Goal: Task Accomplishment & Management: Manage account settings

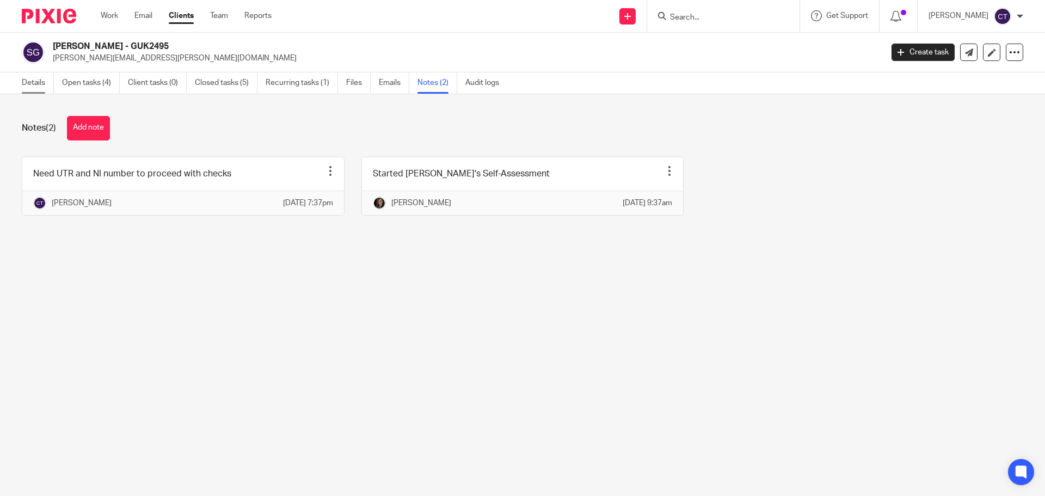
click at [34, 81] on link "Details" at bounding box center [38, 82] width 32 height 21
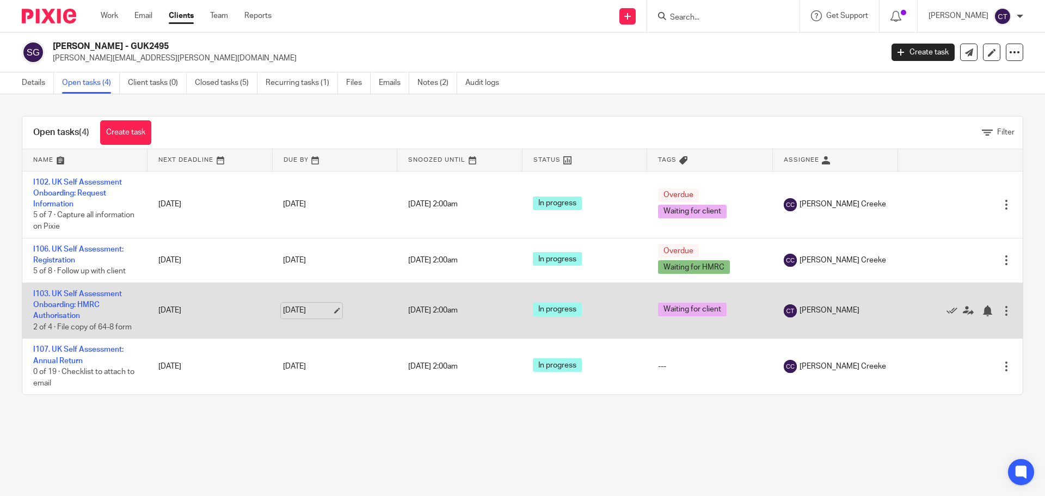
click at [322, 313] on link "19 Aug 2025" at bounding box center [307, 310] width 49 height 11
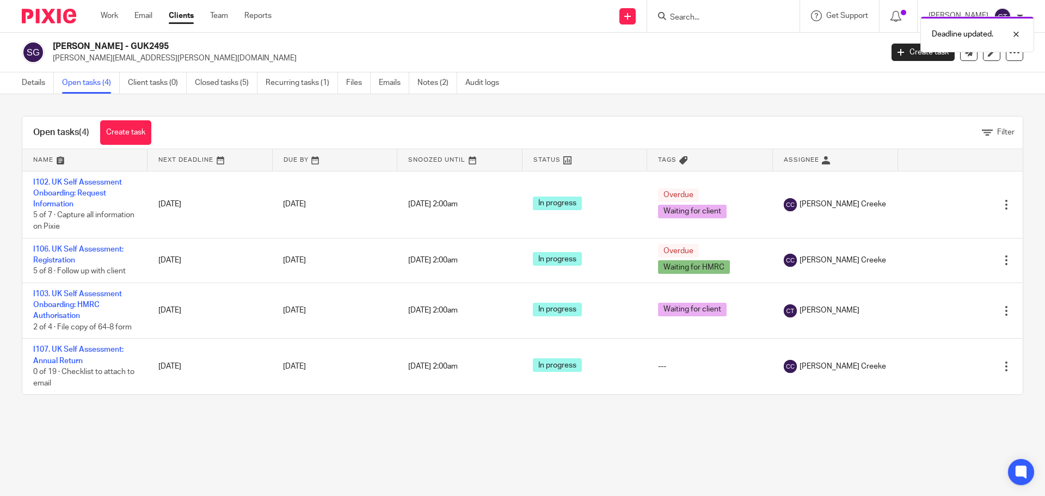
drag, startPoint x: 115, startPoint y: 44, endPoint x: 49, endPoint y: 45, distance: 66.4
click at [49, 45] on div "Stephen Knott - GUK2495 stephen.r.knott@gmail.com" at bounding box center [448, 52] width 853 height 23
copy h2 "[PERSON_NAME]"
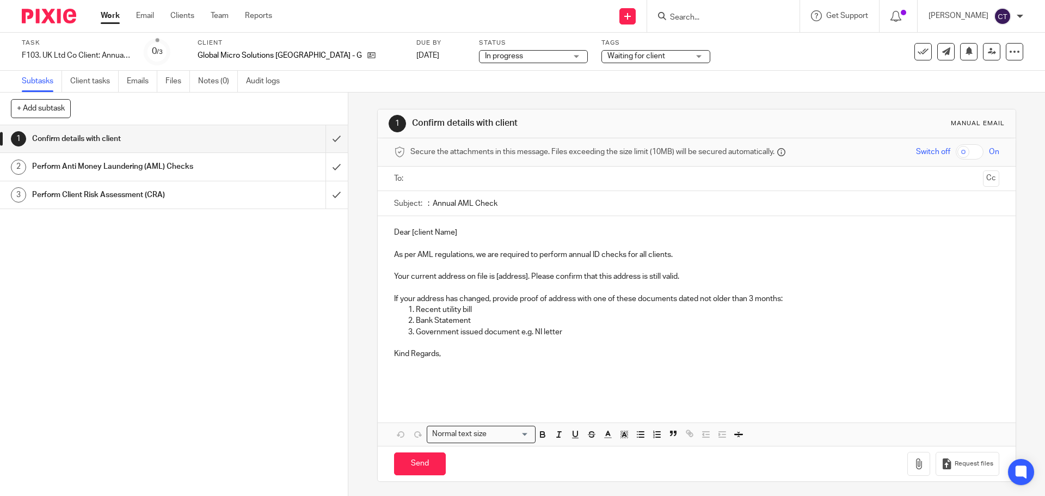
click at [428, 199] on input ": Annual AML Check" at bounding box center [713, 203] width 571 height 24
click at [416, 60] on link "19 Aug 2025" at bounding box center [440, 55] width 49 height 11
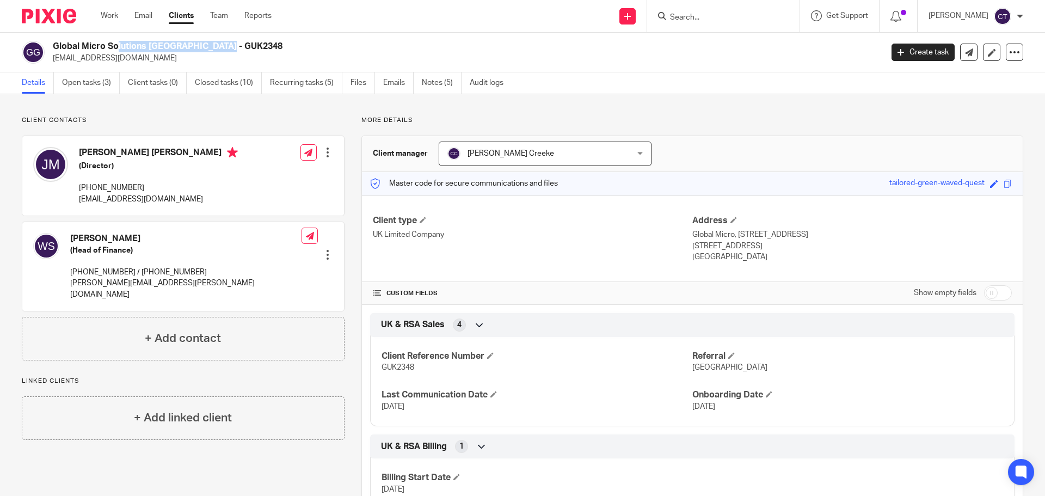
drag, startPoint x: 0, startPoint y: 0, endPoint x: 52, endPoint y: 44, distance: 68.4
click at [52, 44] on div "Global Micro Solutions [GEOGRAPHIC_DATA] - GUK2348 [EMAIL_ADDRESS][DOMAIN_NAME]" at bounding box center [448, 52] width 853 height 23
copy h2 "Global Micro Solutions [GEOGRAPHIC_DATA]"
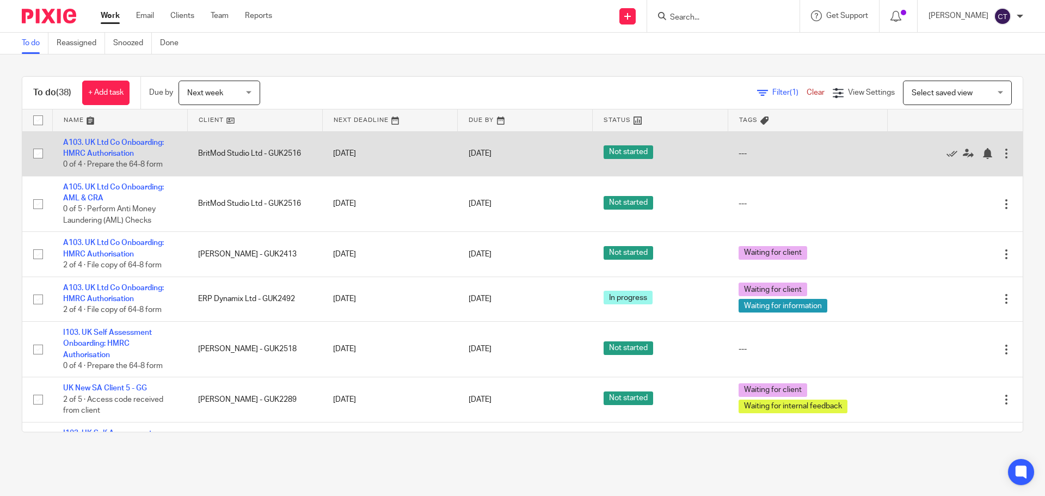
drag, startPoint x: 141, startPoint y: 141, endPoint x: 223, endPoint y: 147, distance: 81.8
click at [223, 147] on td "BritMod Studio Ltd - GUK2516" at bounding box center [254, 153] width 135 height 45
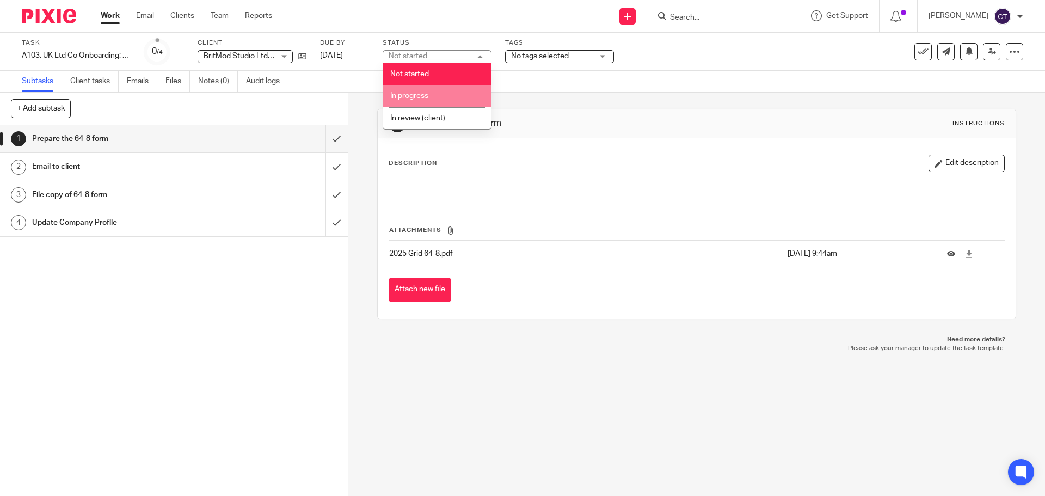
click at [430, 101] on li "In progress" at bounding box center [437, 96] width 108 height 22
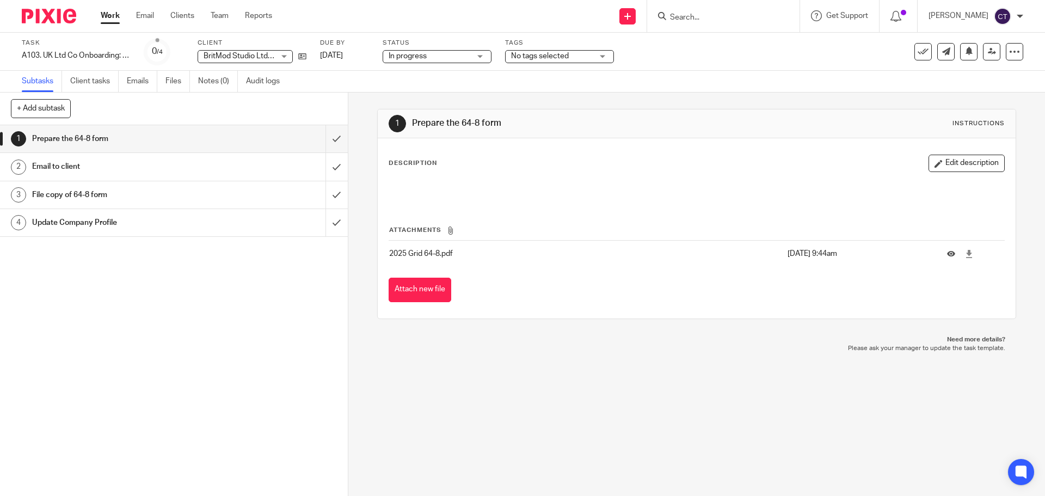
click at [575, 58] on span "No tags selected" at bounding box center [552, 56] width 82 height 11
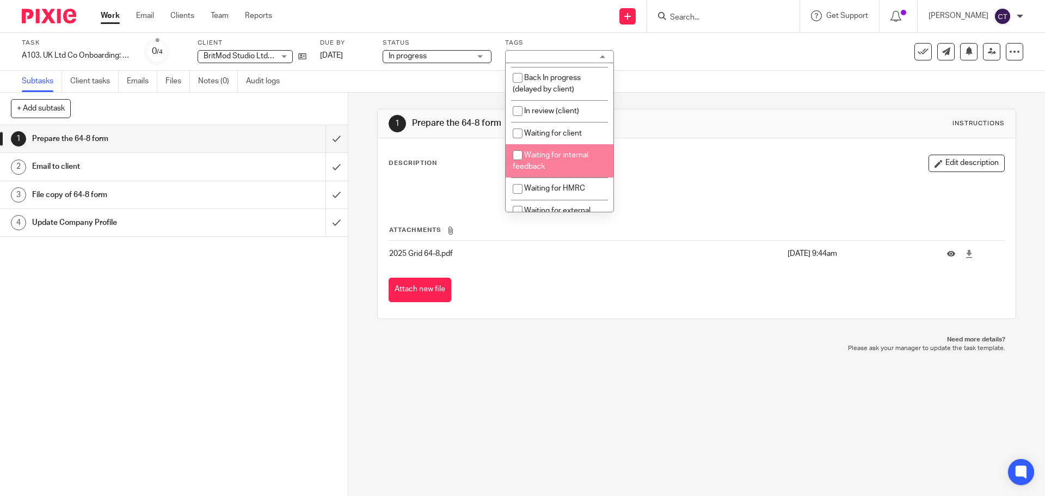
scroll to position [54, 0]
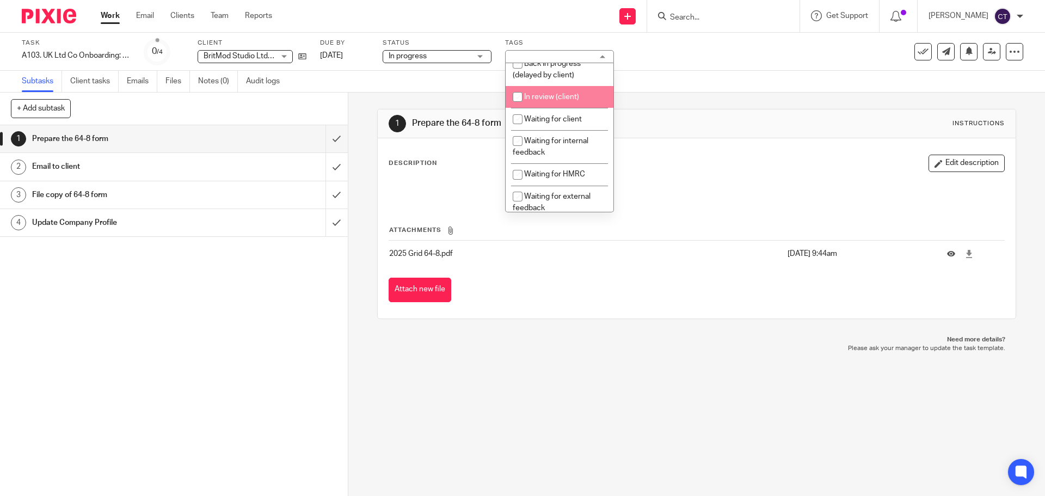
click at [561, 101] on span "In review (client)" at bounding box center [551, 97] width 55 height 8
checkbox input "true"
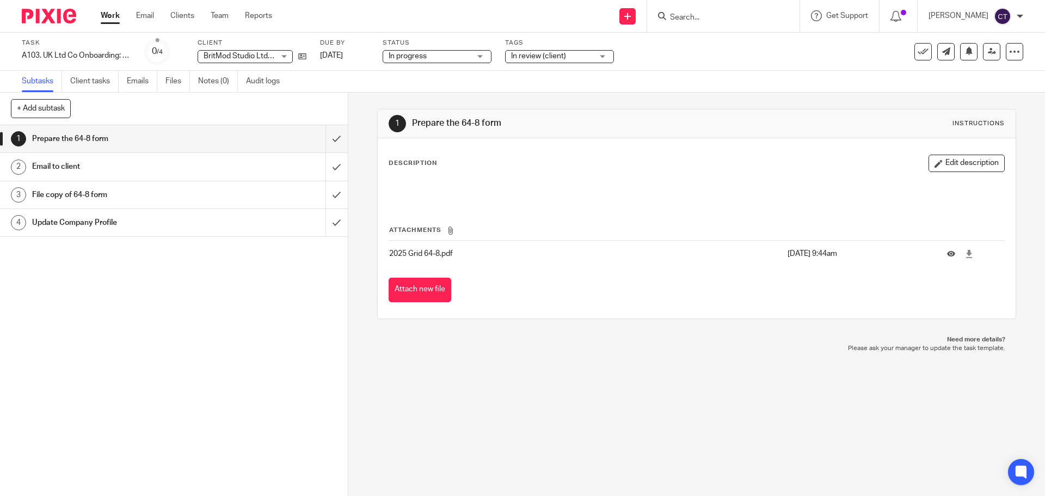
click at [545, 57] on span "In review (client)" at bounding box center [538, 56] width 55 height 8
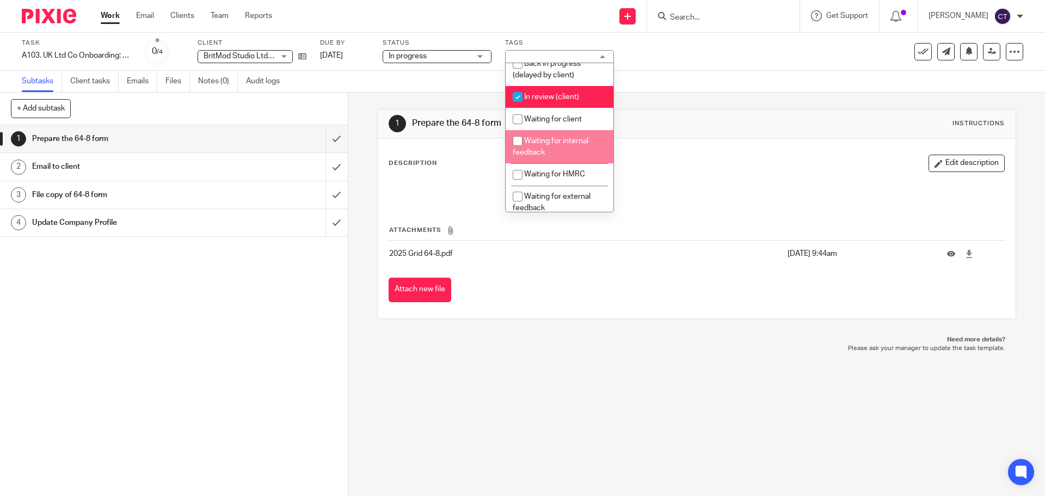
click at [578, 162] on li "Waiting for internal feedback" at bounding box center [560, 146] width 108 height 33
checkbox input "true"
click at [516, 103] on input "checkbox" at bounding box center [517, 97] width 21 height 21
checkbox input "false"
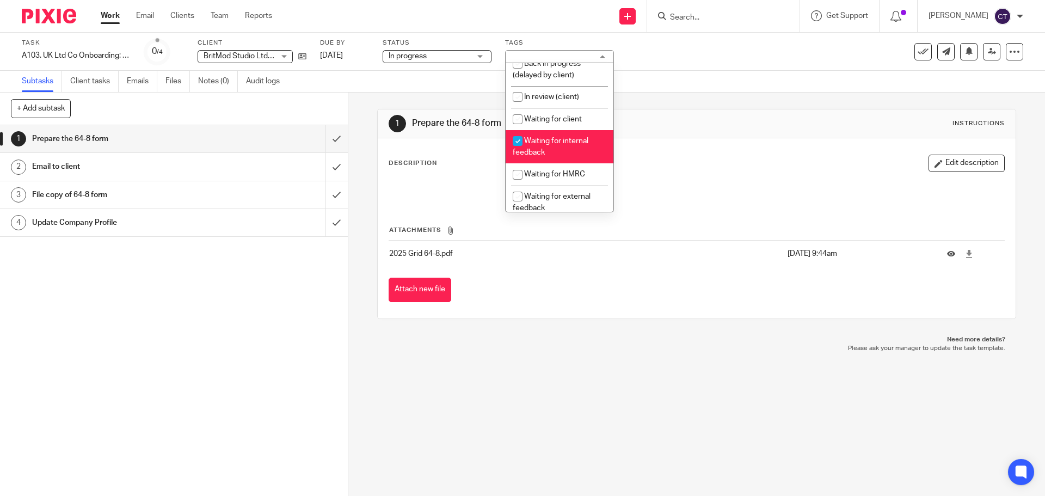
click at [552, 154] on span "Waiting for internal feedback" at bounding box center [551, 146] width 76 height 19
checkbox input "false"
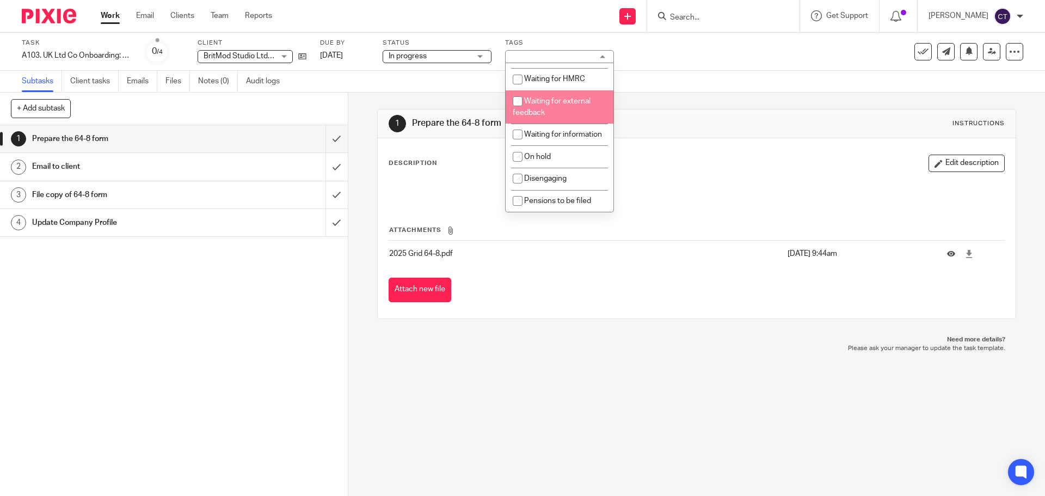
scroll to position [163, 0]
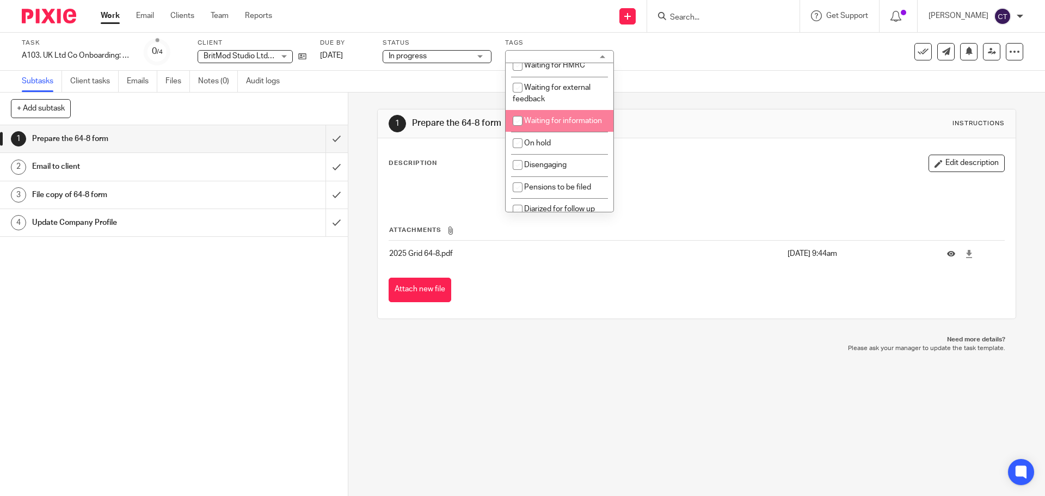
click at [553, 132] on li "Waiting for information" at bounding box center [560, 121] width 108 height 22
checkbox input "true"
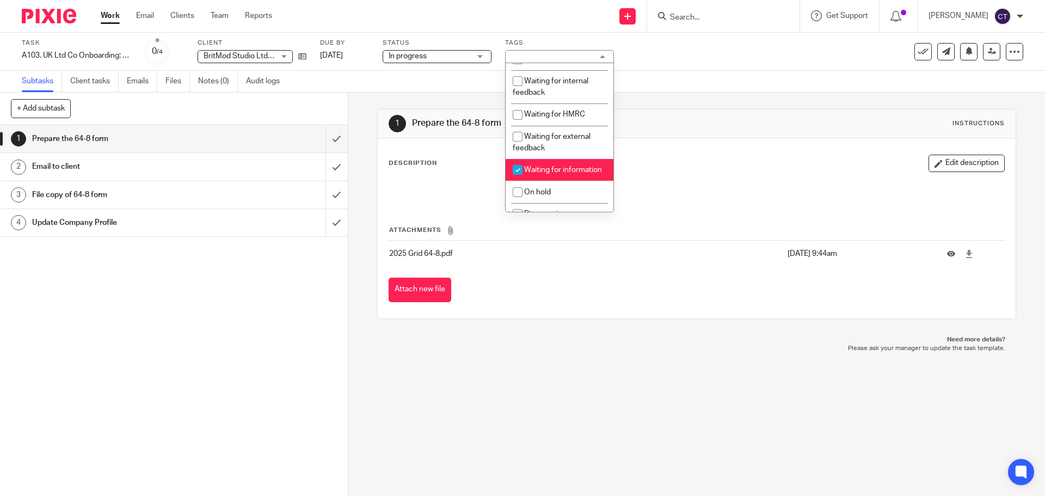
scroll to position [109, 0]
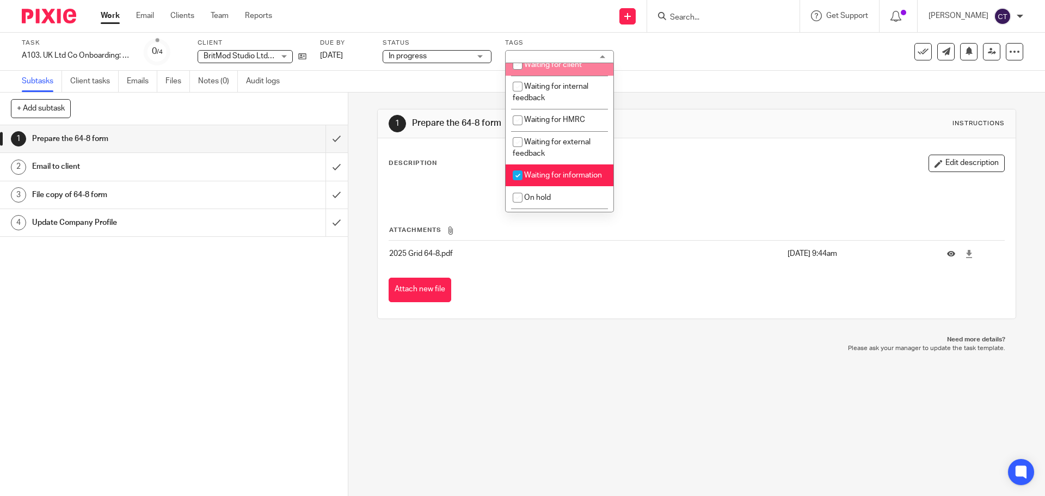
click at [545, 69] on span "Waiting for client" at bounding box center [553, 65] width 58 height 8
checkbox input "true"
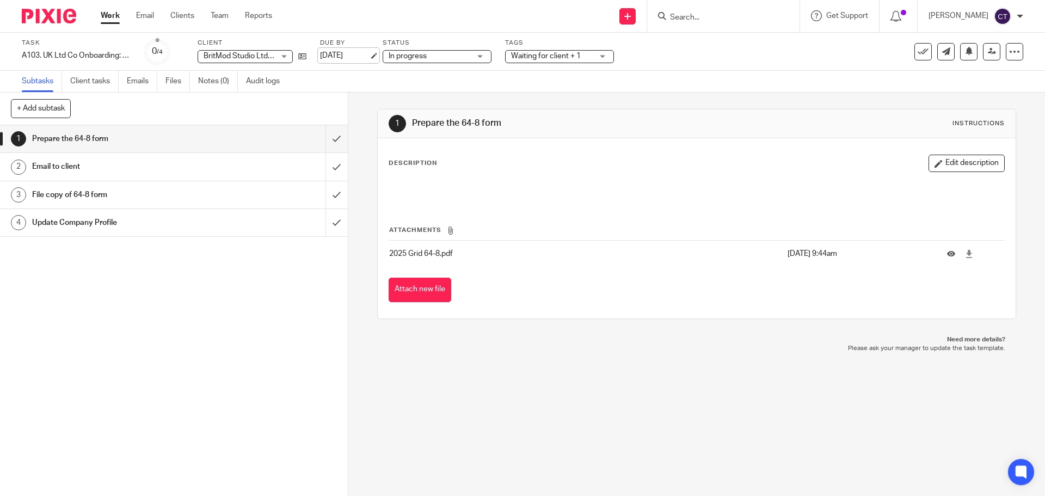
click at [344, 60] on link "19 Aug 2025" at bounding box center [344, 55] width 49 height 11
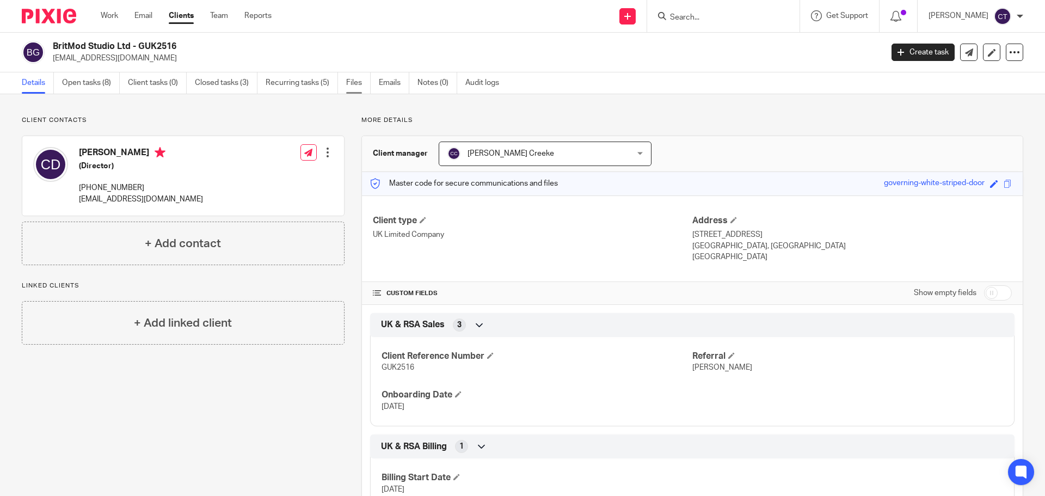
click at [359, 84] on link "Files" at bounding box center [358, 82] width 24 height 21
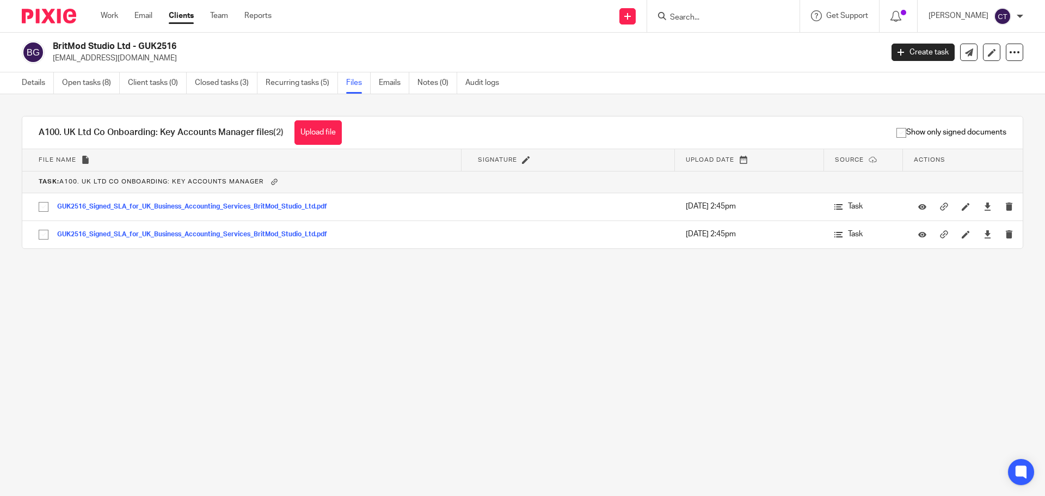
drag, startPoint x: 136, startPoint y: 44, endPoint x: 51, endPoint y: 47, distance: 84.9
click at [51, 47] on div "BritMod Studio Ltd - GUK2516 events@britmodstudio.com" at bounding box center [448, 52] width 853 height 23
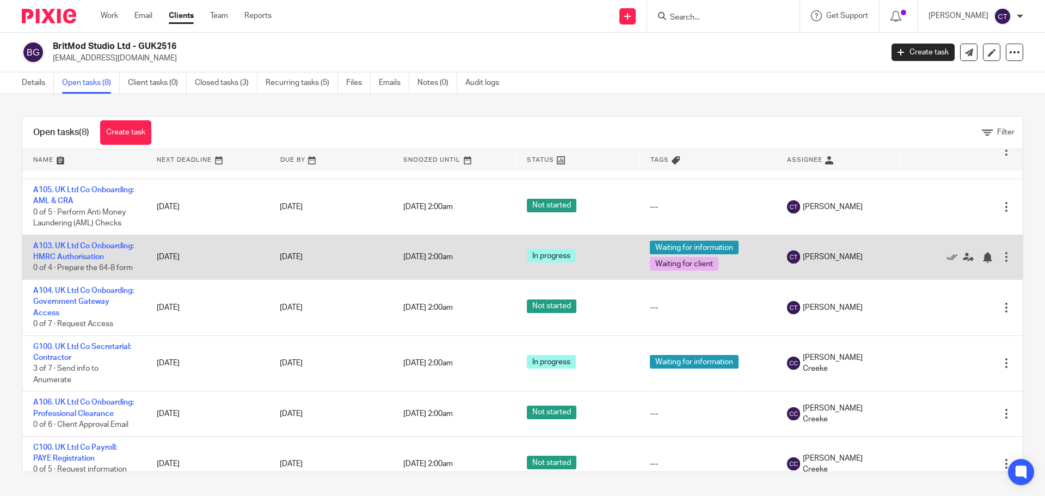
scroll to position [109, 0]
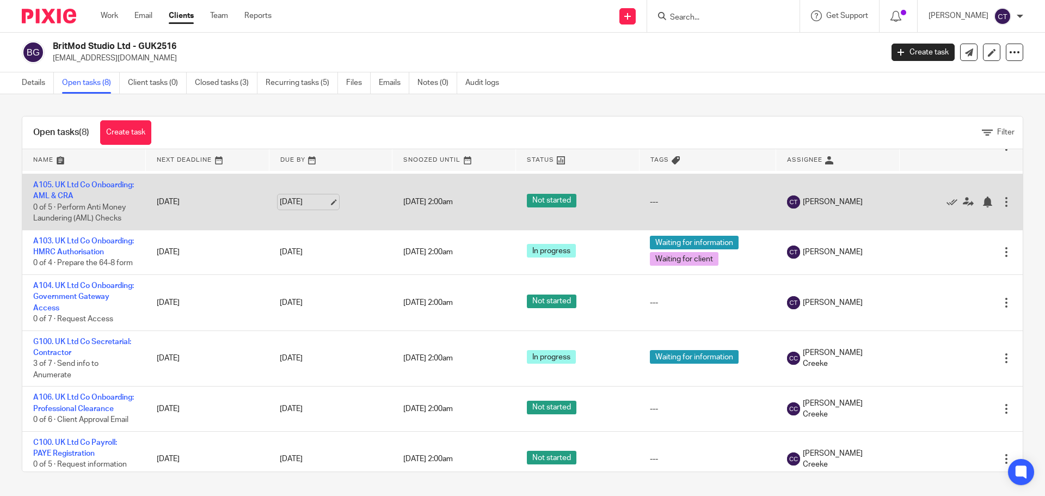
click at [321, 208] on link "[DATE]" at bounding box center [304, 201] width 49 height 11
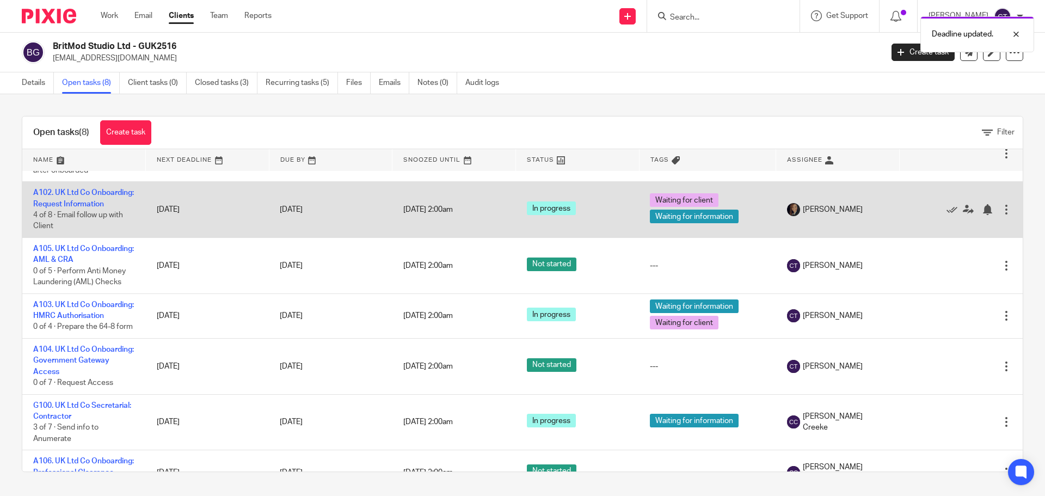
scroll to position [0, 0]
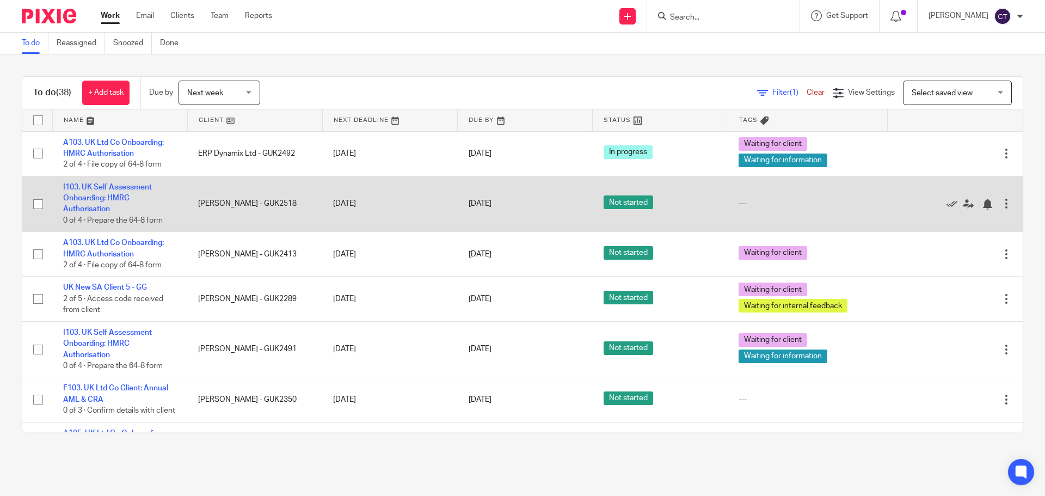
click at [369, 202] on td "19 Aug 2025" at bounding box center [389, 204] width 135 height 56
click at [515, 199] on link "19 Aug 2025" at bounding box center [493, 203] width 49 height 11
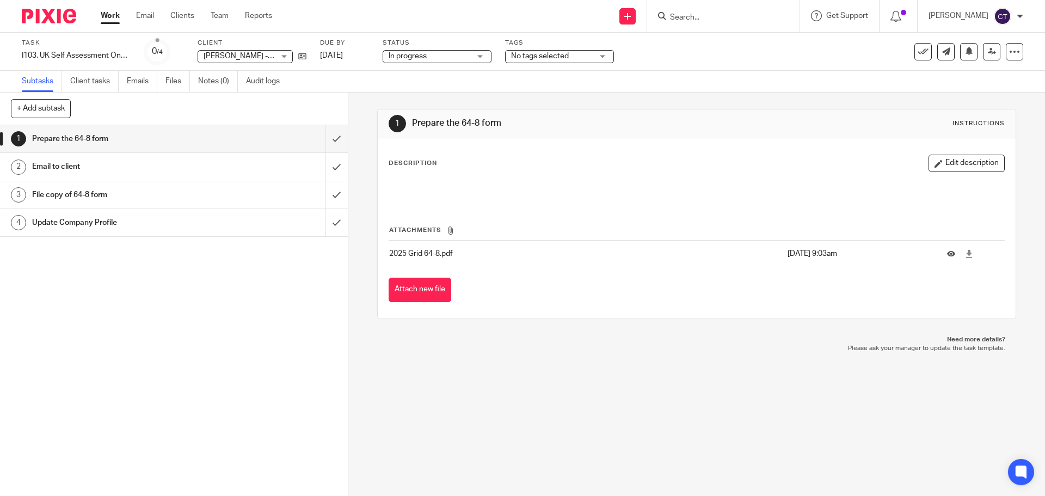
drag, startPoint x: 0, startPoint y: 0, endPoint x: 565, endPoint y: 54, distance: 568.0
click at [565, 54] on span "No tags selected" at bounding box center [540, 56] width 58 height 8
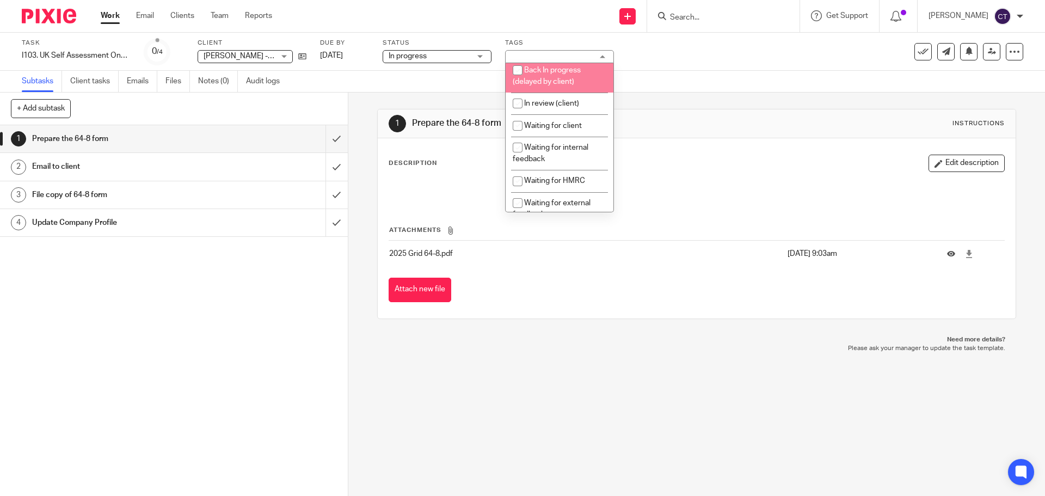
scroll to position [54, 0]
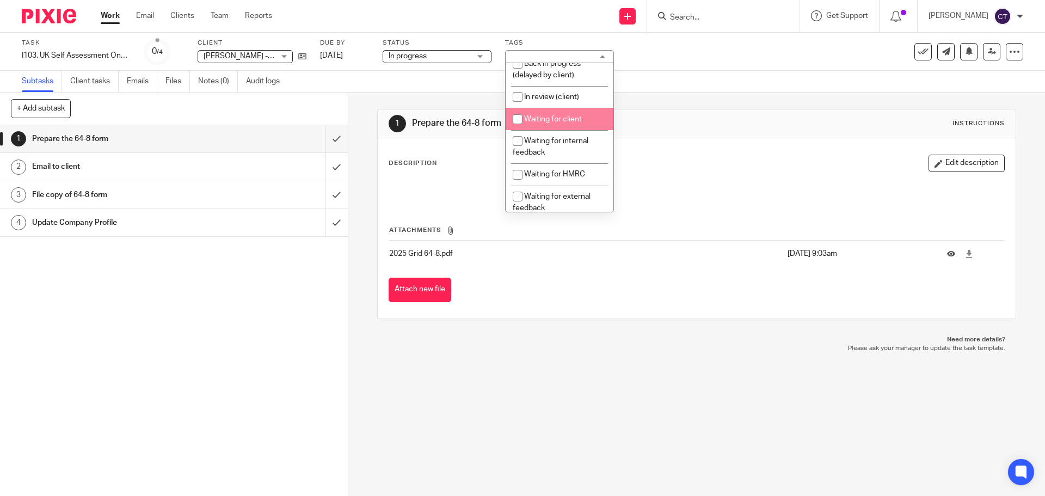
click at [564, 123] on span "Waiting for client" at bounding box center [553, 119] width 58 height 8
checkbox input "true"
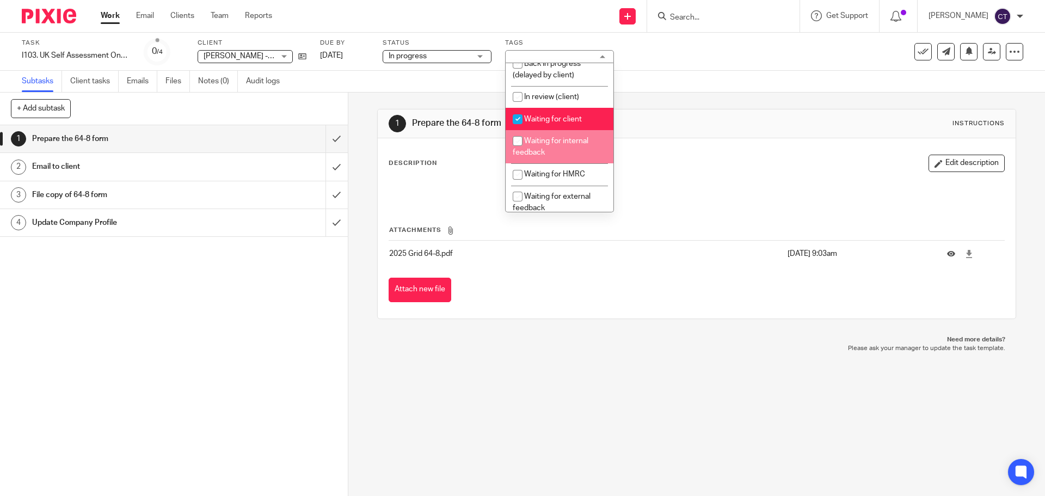
click at [569, 152] on span "Waiting for internal feedback" at bounding box center [551, 146] width 76 height 19
click at [569, 155] on span "Waiting for internal feedback" at bounding box center [551, 146] width 76 height 19
checkbox input "false"
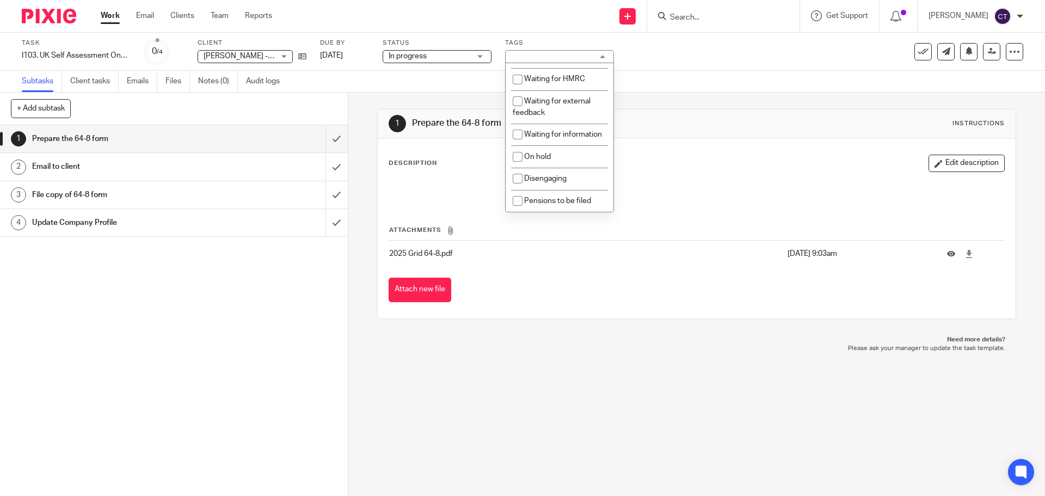
scroll to position [163, 0]
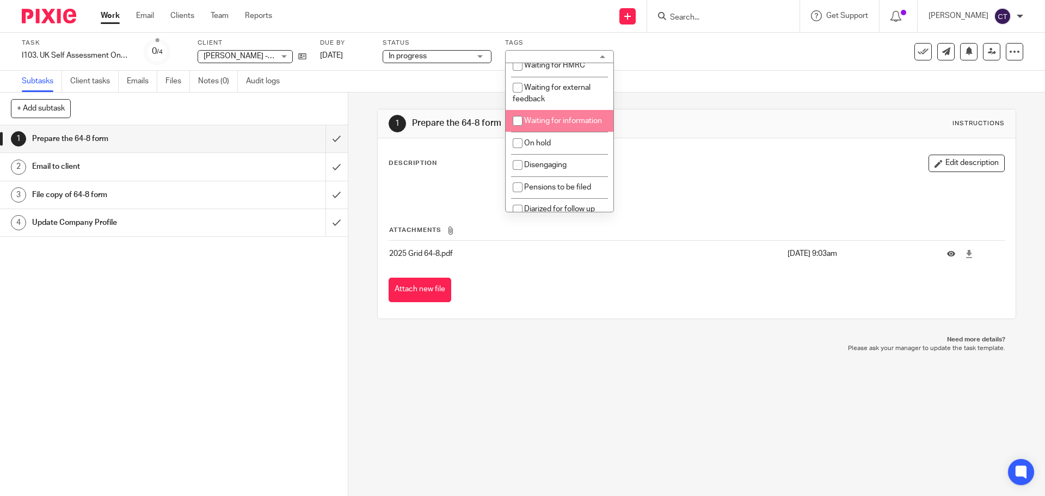
click at [569, 132] on li "Waiting for information" at bounding box center [560, 121] width 108 height 22
checkbox input "true"
click at [720, 115] on div "1 Prepare the 64-8 form Instructions" at bounding box center [696, 123] width 615 height 17
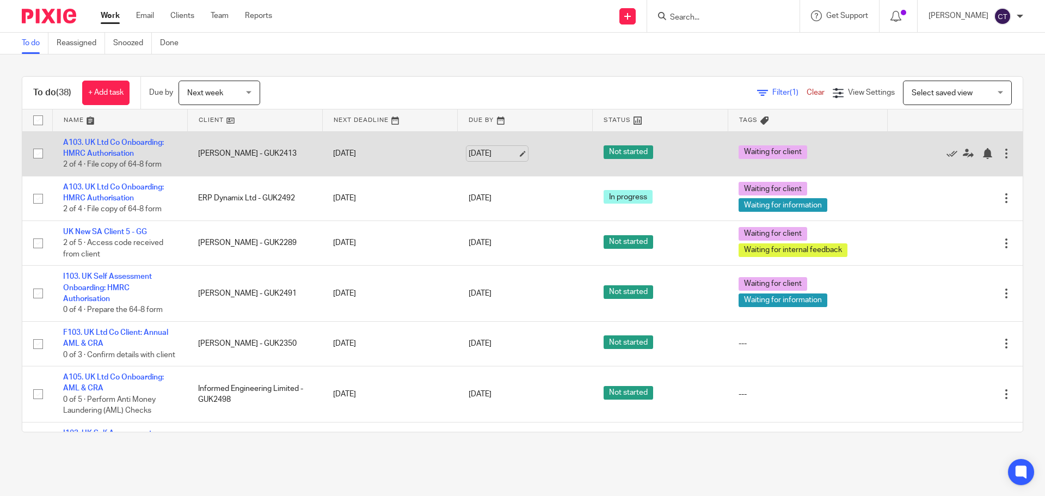
click at [469, 153] on link "[DATE]" at bounding box center [493, 153] width 49 height 11
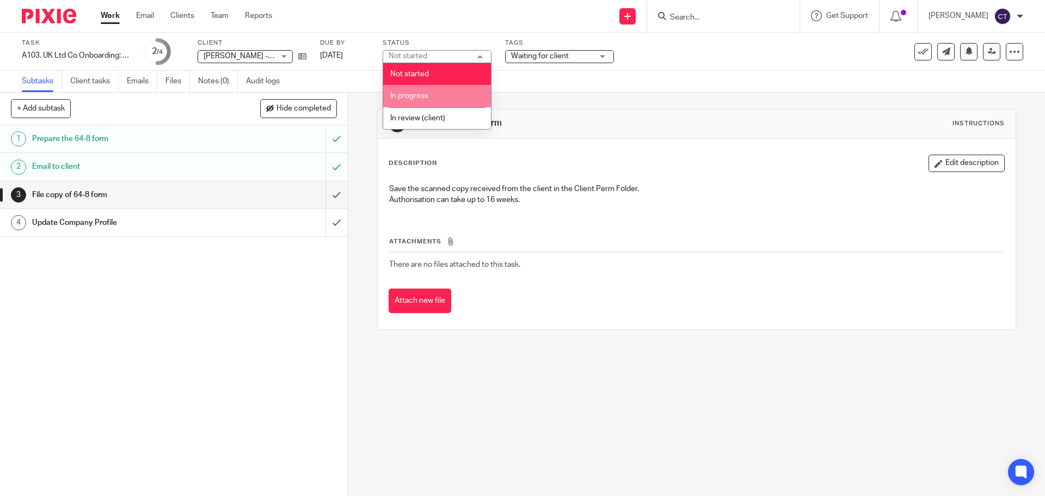
click at [452, 92] on li "In progress" at bounding box center [437, 96] width 108 height 22
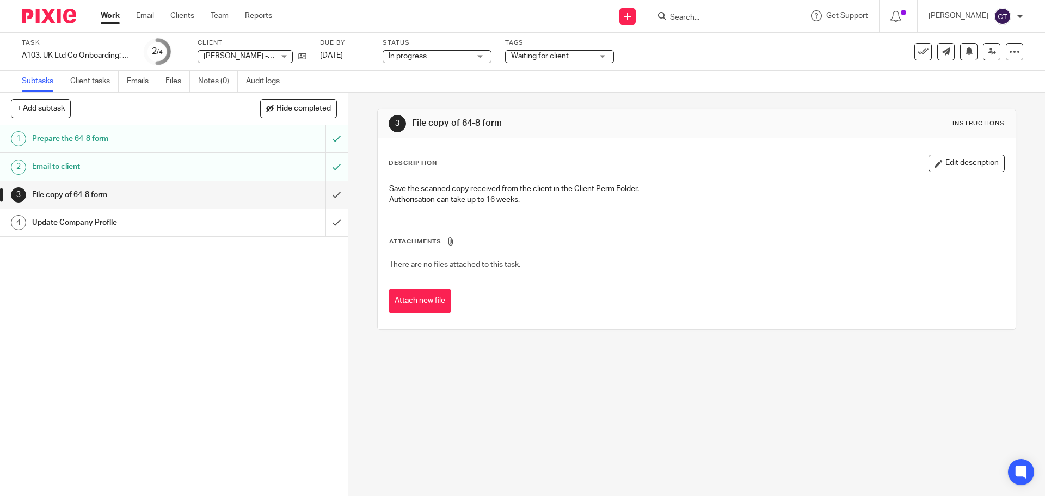
click at [373, 55] on div "Task A103. UK Ltd Co Onboarding: HMRC Authorisation Save A103. UK Ltd Co Onboar…" at bounding box center [439, 52] width 834 height 26
click at [362, 54] on link "[DATE]" at bounding box center [344, 55] width 49 height 11
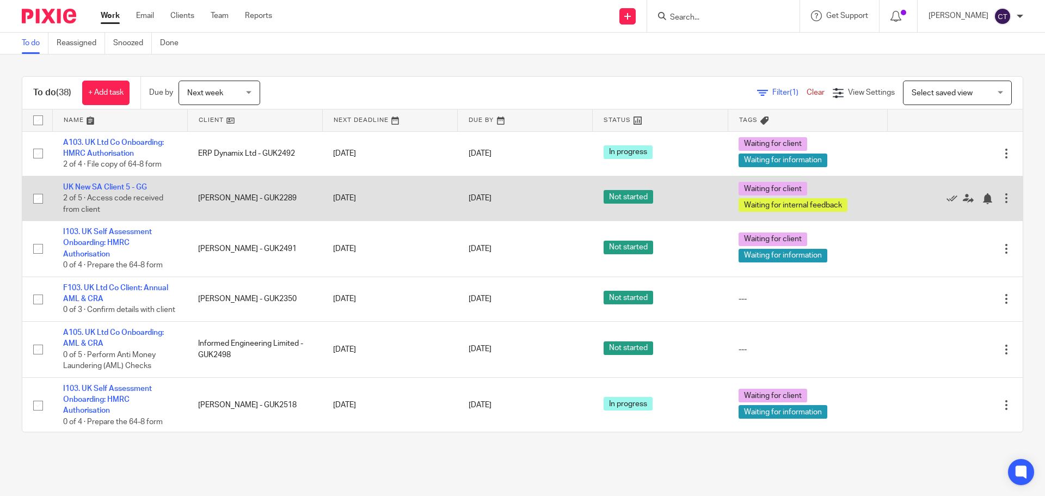
drag, startPoint x: 262, startPoint y: 196, endPoint x: 204, endPoint y: 199, distance: 58.3
click at [204, 199] on td "[PERSON_NAME] - GUK2289" at bounding box center [254, 198] width 135 height 45
drag, startPoint x: 114, startPoint y: 235, endPoint x: 132, endPoint y: 186, distance: 52.2
click at [132, 186] on link "UK New SA Client 5 - GG" at bounding box center [105, 187] width 84 height 8
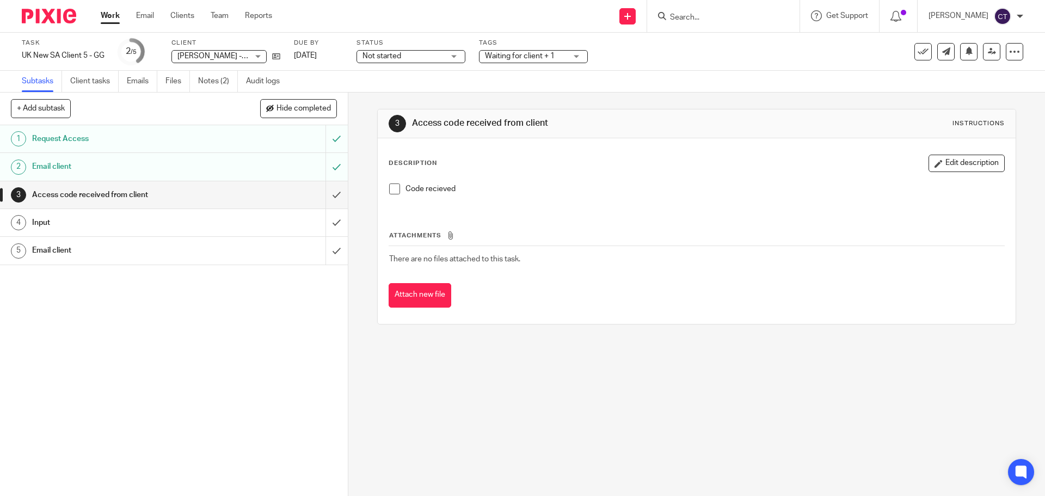
click at [381, 55] on span "Not started" at bounding box center [381, 56] width 39 height 8
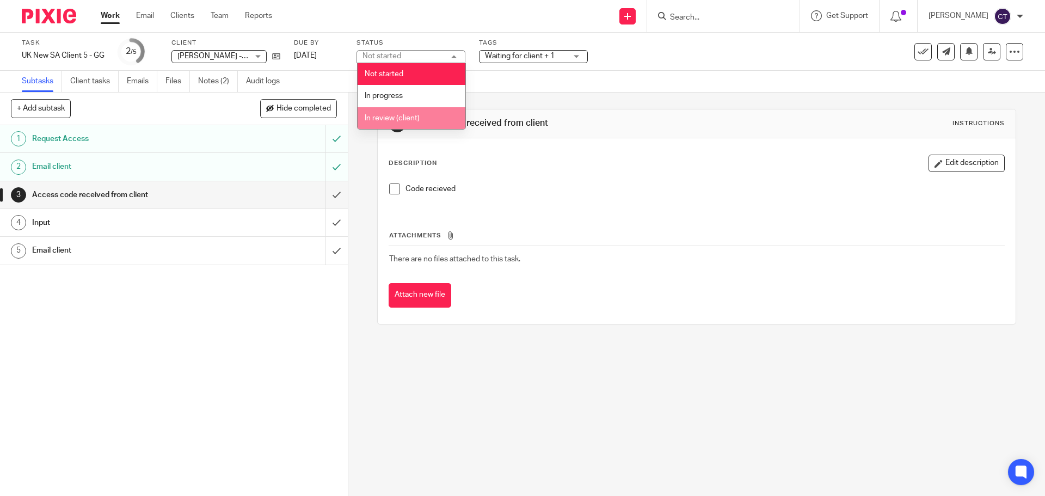
click at [420, 98] on li "In progress" at bounding box center [412, 96] width 108 height 22
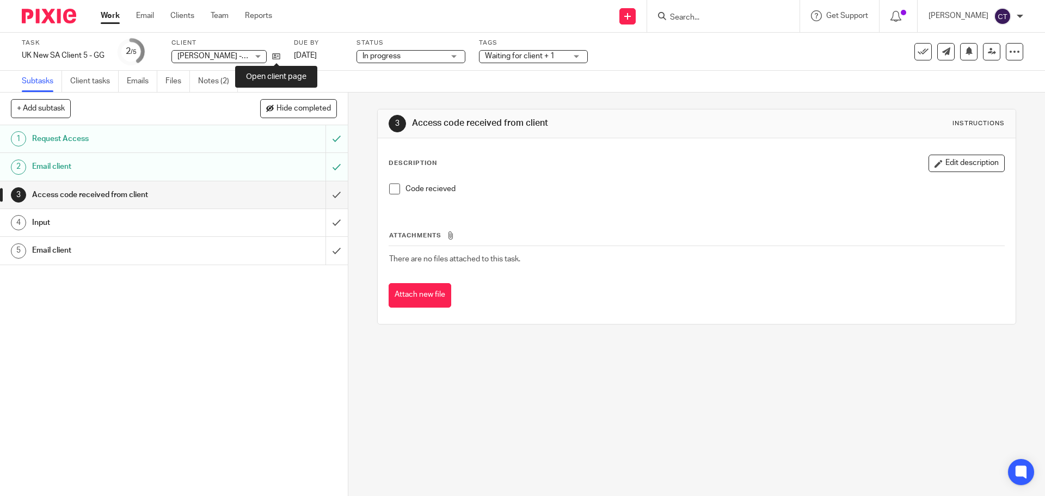
drag, startPoint x: 275, startPoint y: 59, endPoint x: 298, endPoint y: 69, distance: 25.2
click at [298, 68] on div "Task UK New SA Client 5 - GG Save UK New SA Client 5 - GG 2 /5 Client Wendy Lam…" at bounding box center [522, 52] width 1045 height 38
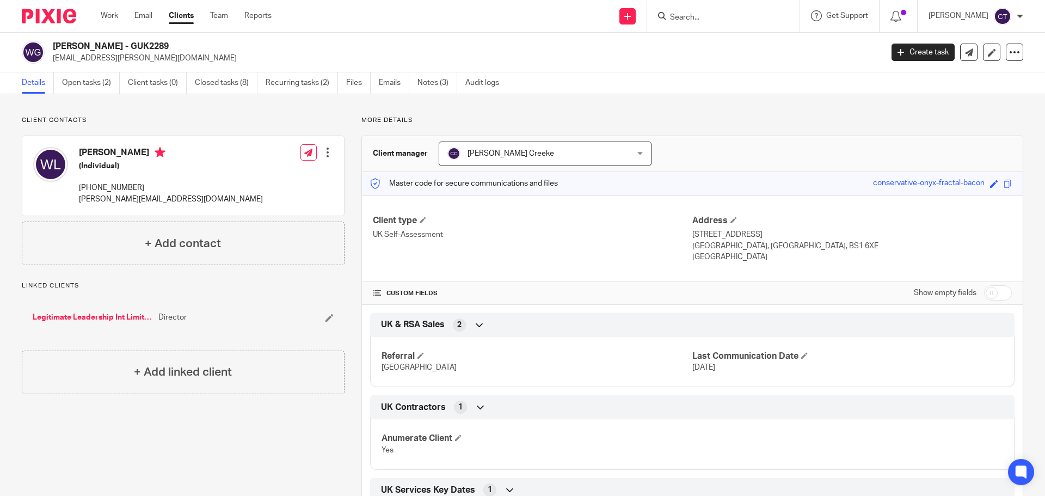
drag, startPoint x: 132, startPoint y: 46, endPoint x: 56, endPoint y: 47, distance: 76.2
click at [56, 47] on h2 "[PERSON_NAME] - GUK2289" at bounding box center [382, 46] width 658 height 11
copy h2 "Wendy Lambourne"
click at [94, 82] on link "Open tasks (2)" at bounding box center [91, 82] width 58 height 21
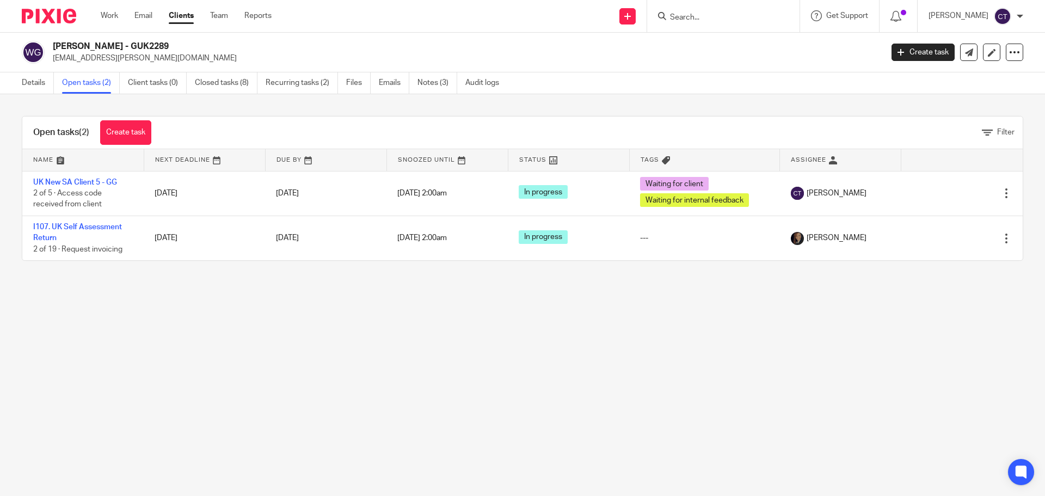
drag, startPoint x: 131, startPoint y: 47, endPoint x: 53, endPoint y: 40, distance: 78.1
click at [53, 40] on div "Wendy Lambourne - GUK2289 teigue.payne@gmail.com Create task Export data Merge …" at bounding box center [522, 53] width 1045 height 40
copy h2 "[PERSON_NAME]"
click at [439, 87] on link "Notes (3)" at bounding box center [437, 82] width 40 height 21
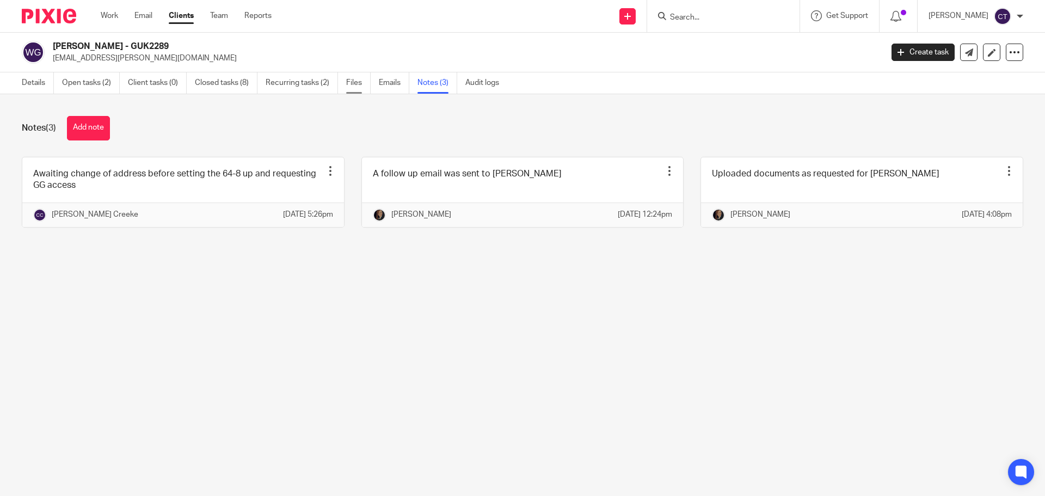
click at [348, 87] on link "Files" at bounding box center [358, 82] width 24 height 21
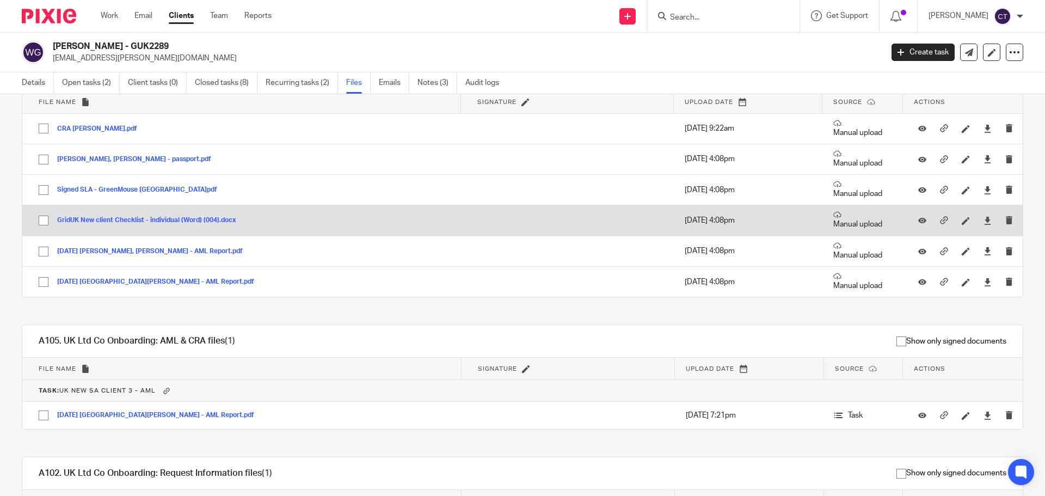
scroll to position [32, 0]
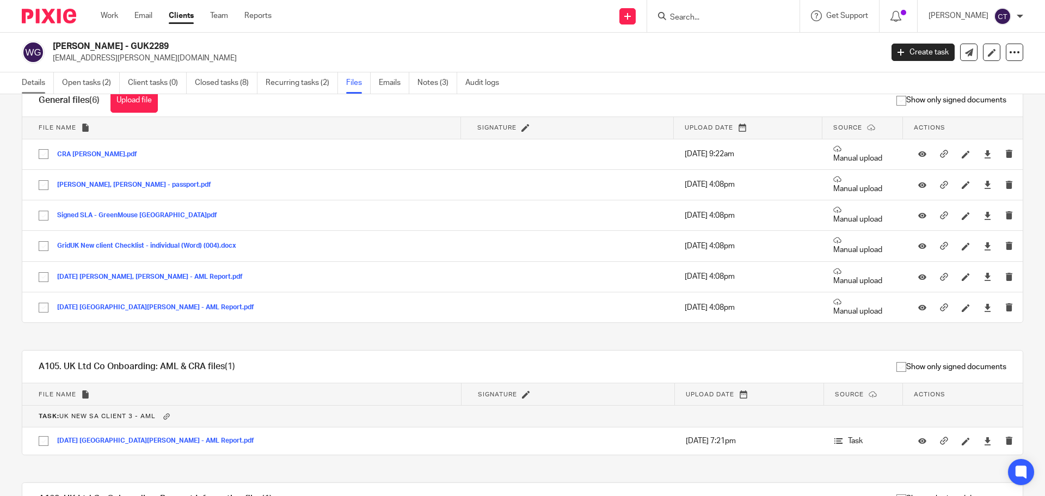
click at [27, 78] on link "Details" at bounding box center [38, 82] width 32 height 21
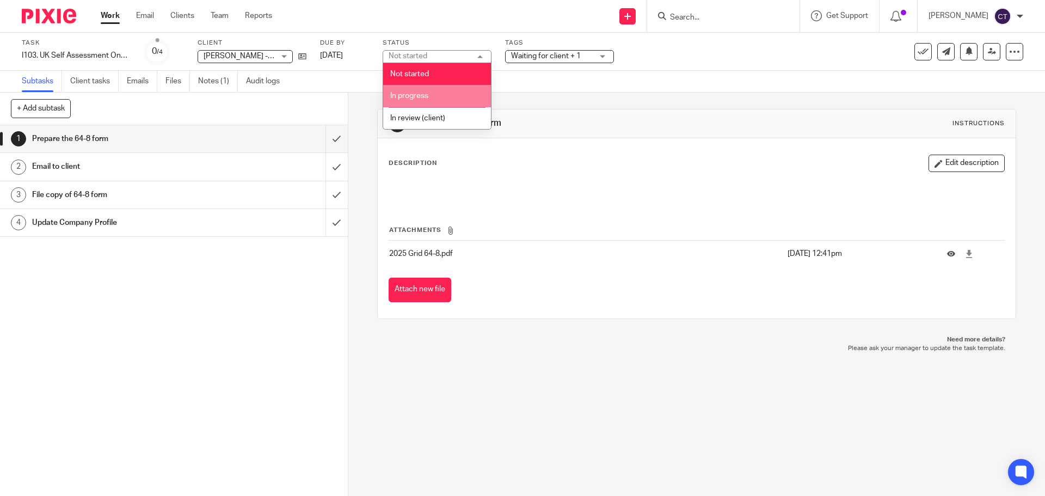
click at [456, 93] on li "In progress" at bounding box center [437, 96] width 108 height 22
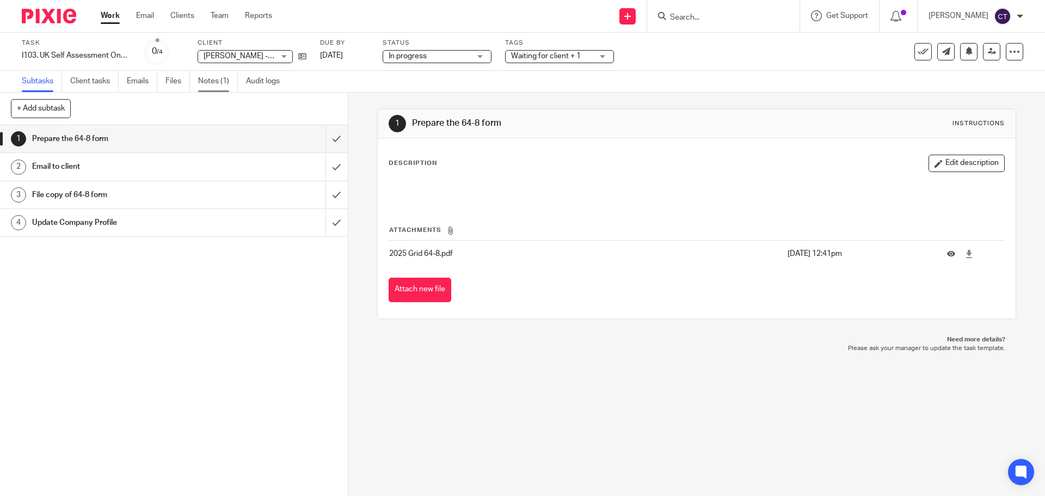
click at [207, 81] on link "Notes (1)" at bounding box center [218, 81] width 40 height 21
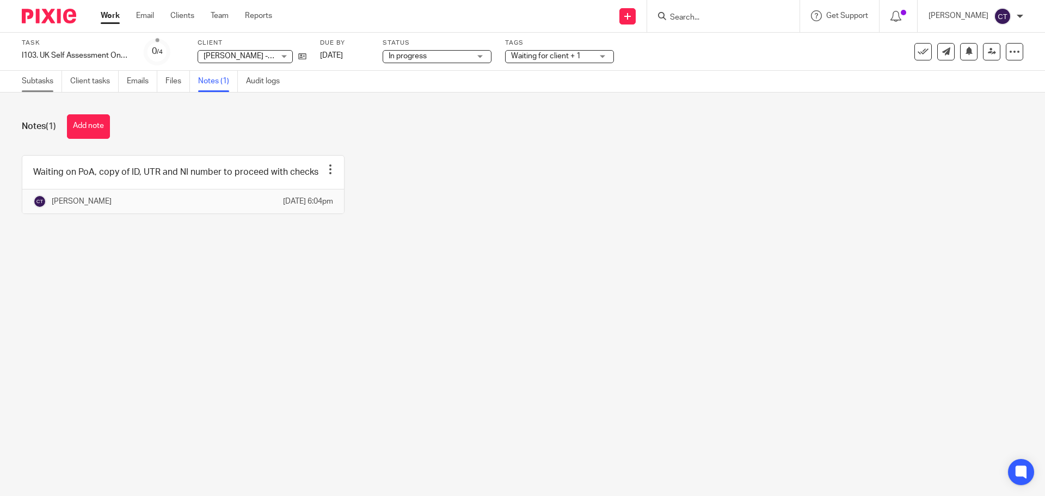
click at [42, 85] on link "Subtasks" at bounding box center [42, 81] width 40 height 21
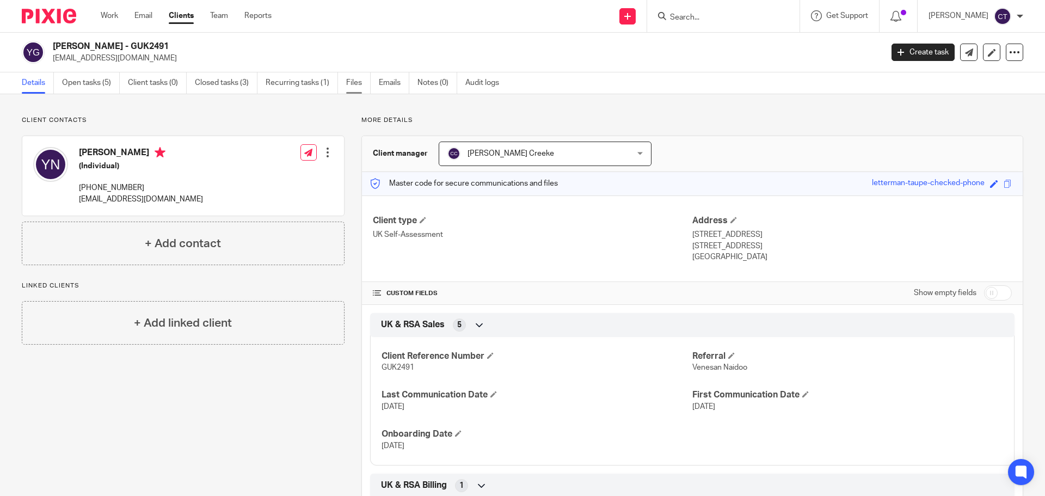
click at [349, 79] on link "Files" at bounding box center [358, 82] width 24 height 21
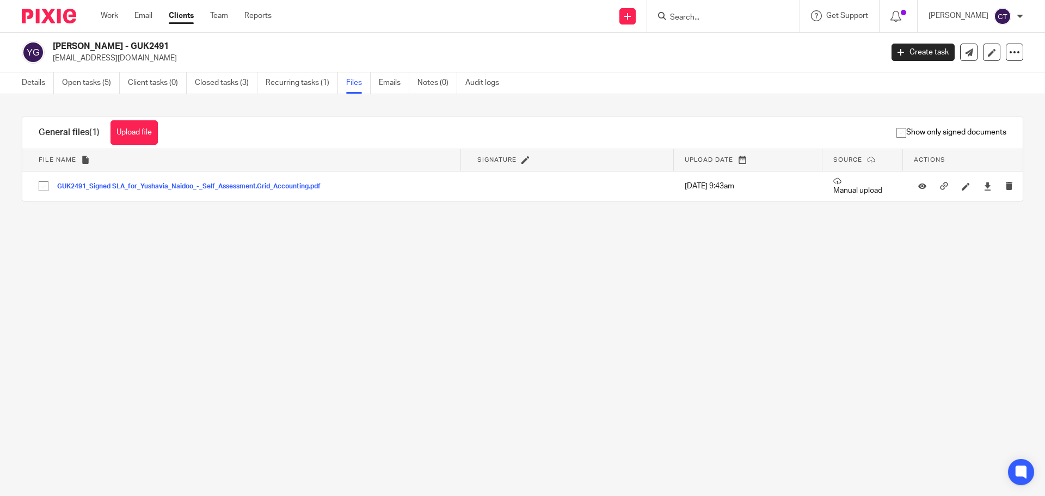
drag, startPoint x: 115, startPoint y: 45, endPoint x: 51, endPoint y: 44, distance: 64.2
click at [51, 44] on div "[PERSON_NAME] - GUK2491 [EMAIL_ADDRESS][DOMAIN_NAME]" at bounding box center [448, 52] width 853 height 23
copy h2 "[PERSON_NAME] -"
click at [436, 84] on link "Notes (0)" at bounding box center [437, 82] width 40 height 21
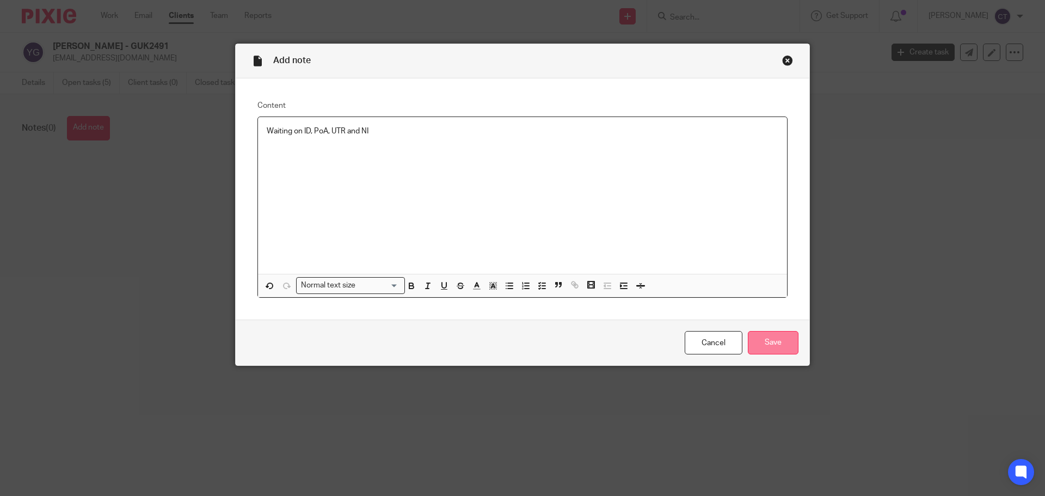
click at [769, 340] on input "Save" at bounding box center [773, 342] width 51 height 23
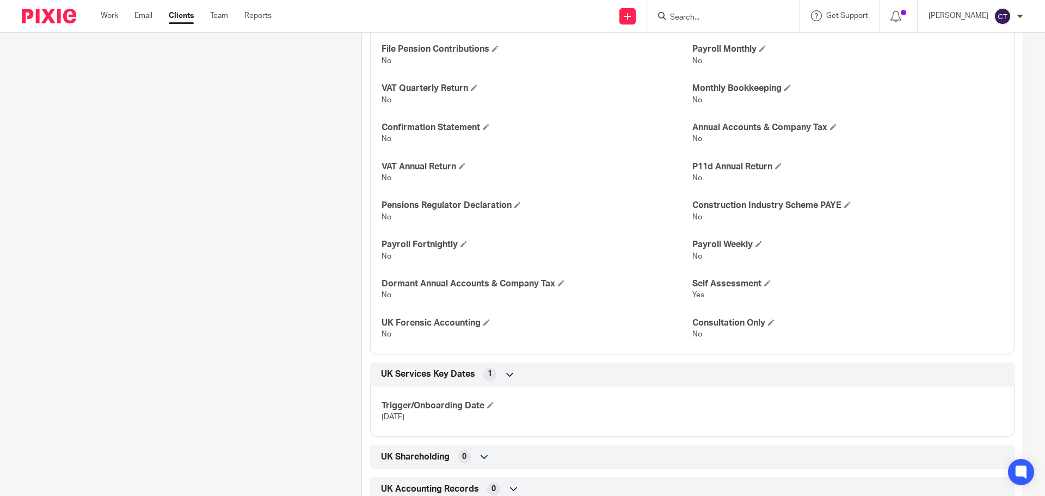
scroll to position [871, 0]
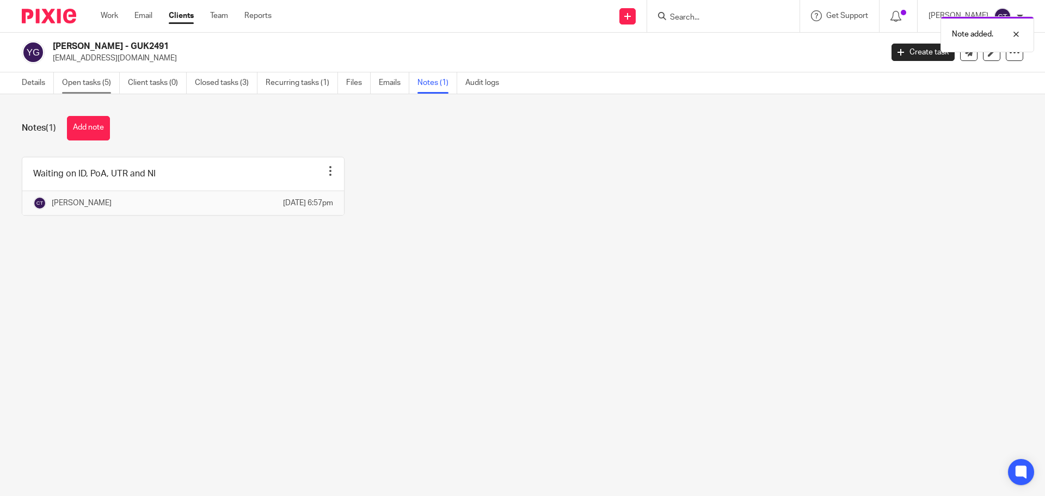
click at [78, 81] on link "Open tasks (5)" at bounding box center [91, 82] width 58 height 21
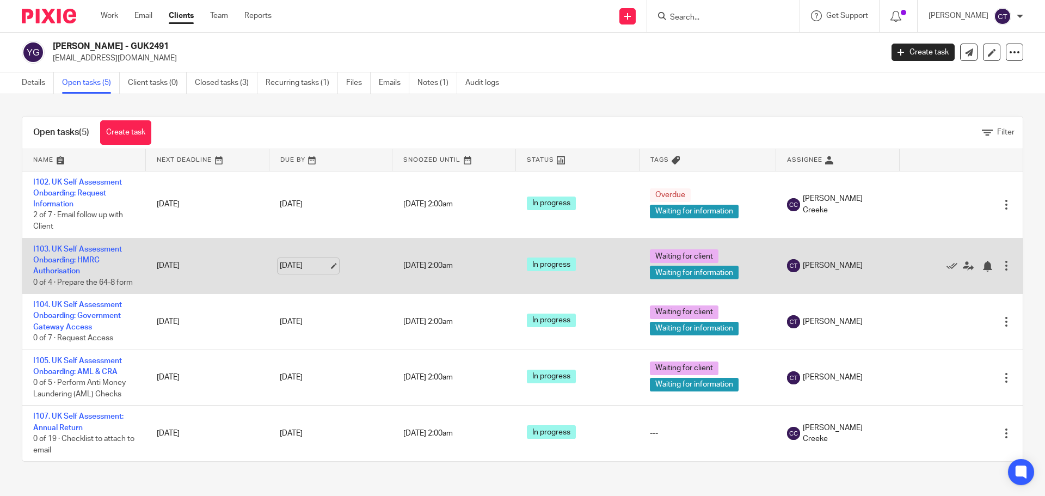
click at [303, 264] on link "[DATE]" at bounding box center [304, 265] width 49 height 11
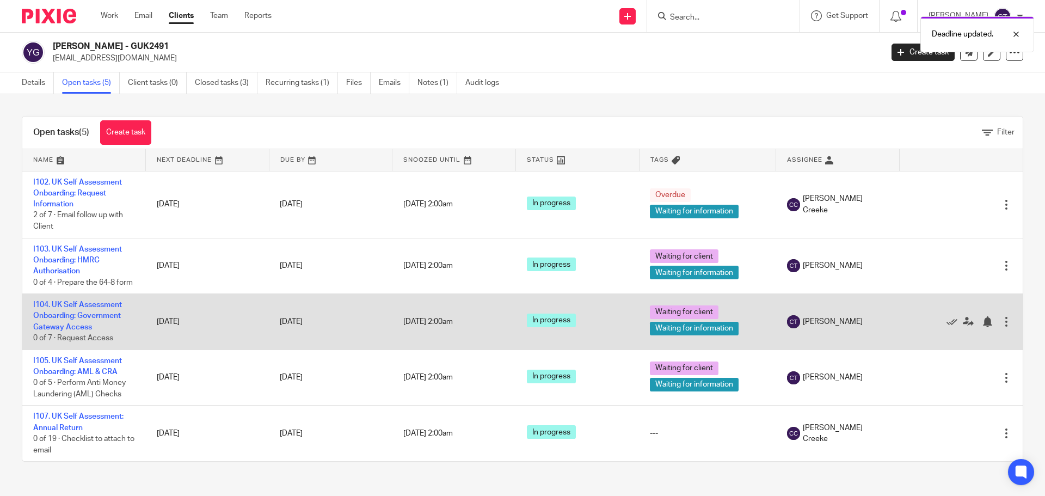
scroll to position [1, 0]
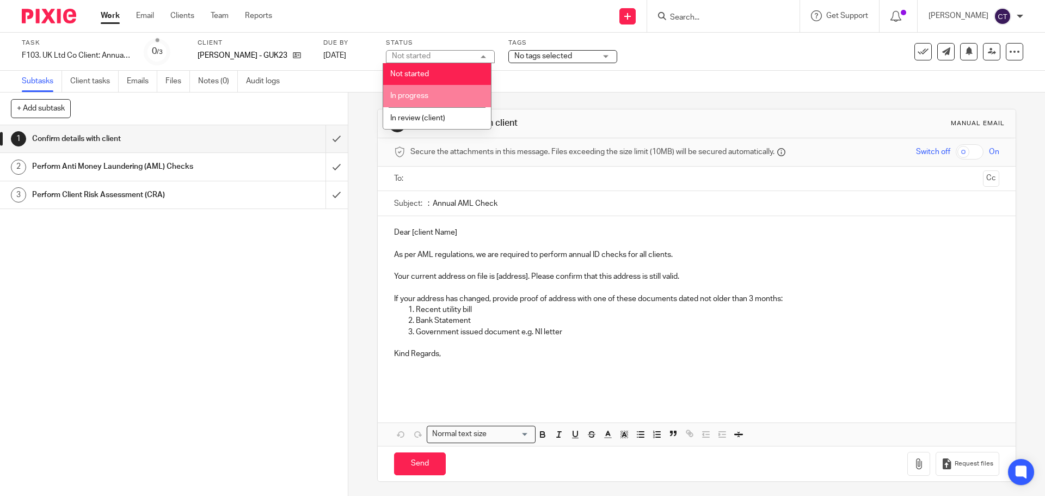
click at [438, 89] on li "In progress" at bounding box center [437, 96] width 108 height 22
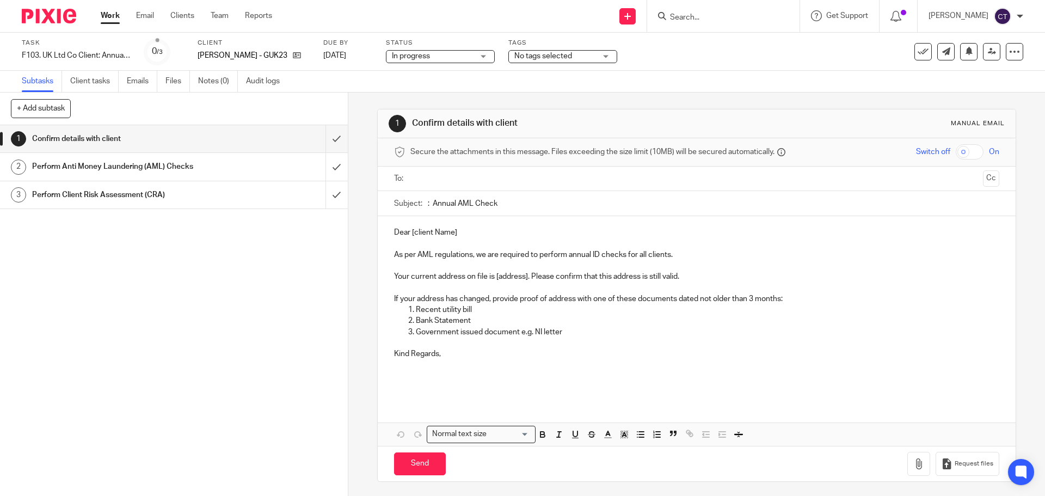
click at [581, 56] on span "No tags selected" at bounding box center [555, 56] width 82 height 11
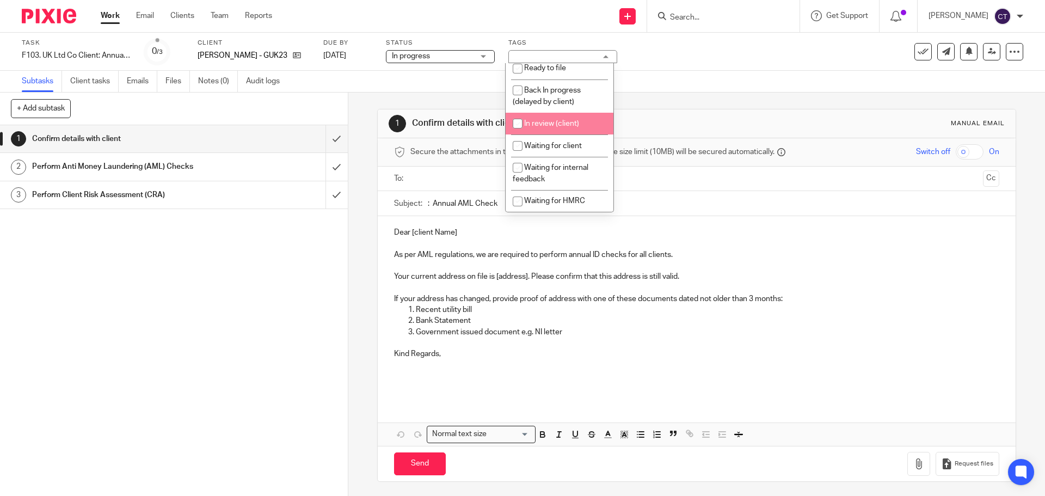
scroll to position [54, 0]
click at [575, 130] on li "Waiting for client" at bounding box center [560, 119] width 108 height 22
checkbox input "true"
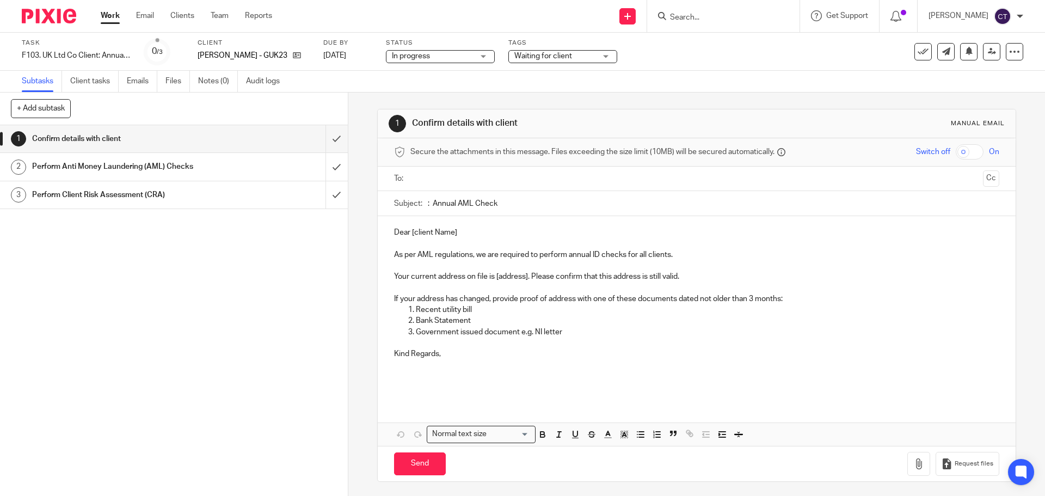
click at [498, 241] on p at bounding box center [696, 243] width 605 height 11
drag, startPoint x: 504, startPoint y: 200, endPoint x: 428, endPoint y: 200, distance: 76.2
click at [428, 200] on input ": Annual AML Check" at bounding box center [713, 203] width 571 height 24
click at [298, 57] on icon at bounding box center [297, 55] width 8 height 8
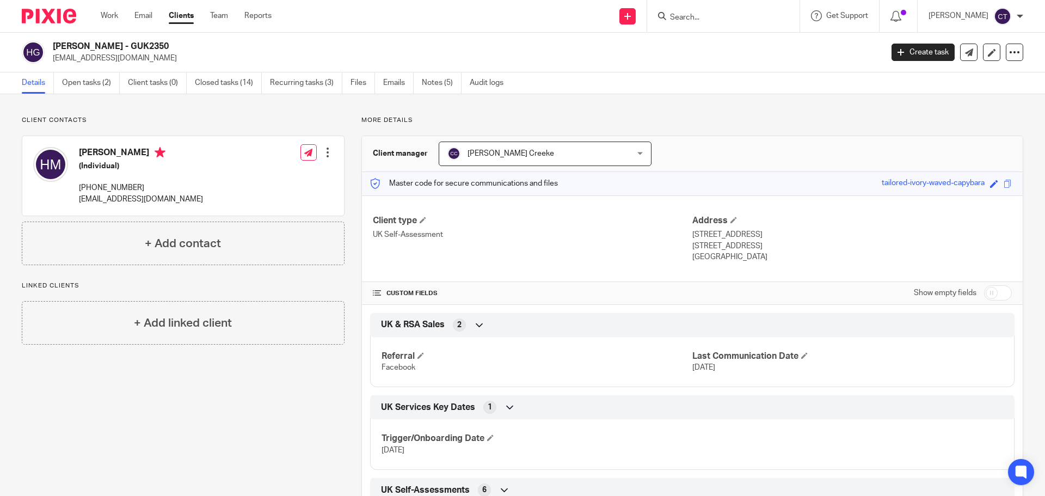
click at [50, 45] on div "[PERSON_NAME] - GUK2350 [EMAIL_ADDRESS][DOMAIN_NAME]" at bounding box center [448, 52] width 853 height 23
click at [363, 85] on link "Files" at bounding box center [362, 82] width 24 height 21
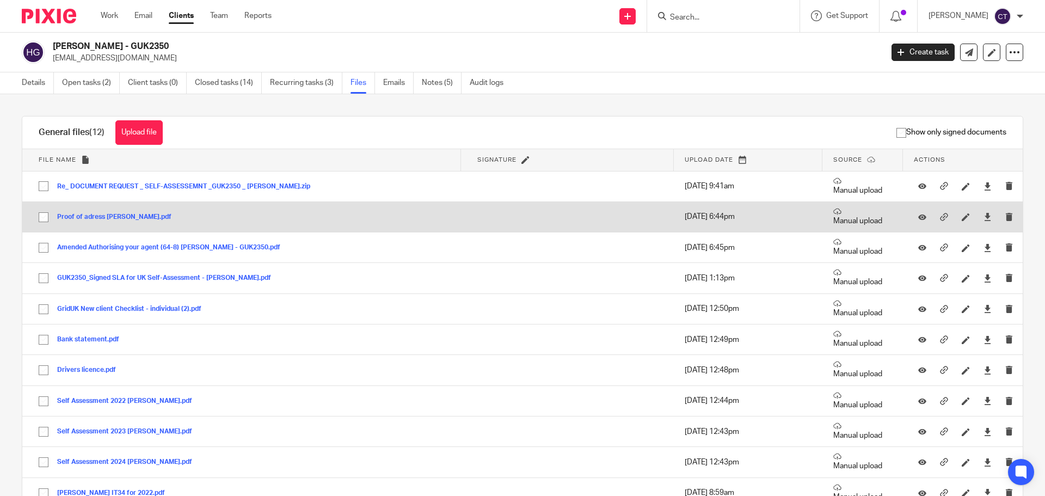
click at [112, 217] on button "Proof of adress Henry Magosha.pdf" at bounding box center [118, 217] width 122 height 8
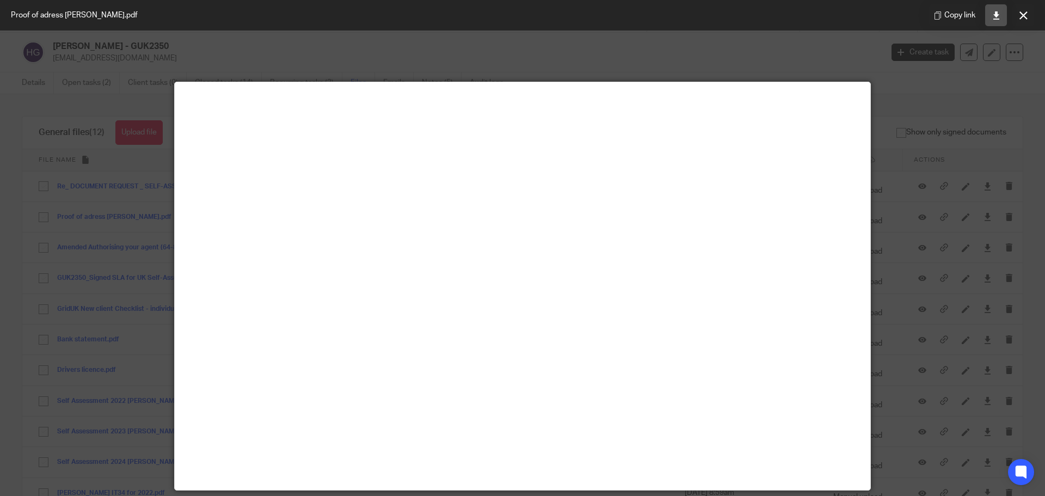
click at [995, 17] on icon at bounding box center [996, 15] width 8 height 8
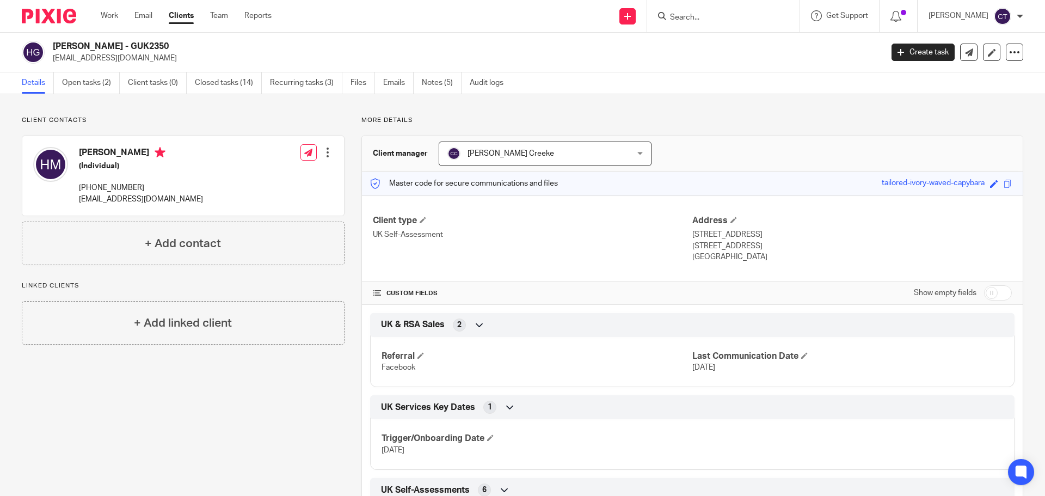
click at [147, 42] on h2 "[PERSON_NAME] - GUK2350" at bounding box center [382, 46] width 658 height 11
click at [149, 42] on h2 "[PERSON_NAME] - GUK2350" at bounding box center [382, 46] width 658 height 11
copy h2 "GUK2350"
click at [87, 151] on h4 "Henry Mashuda" at bounding box center [141, 154] width 124 height 14
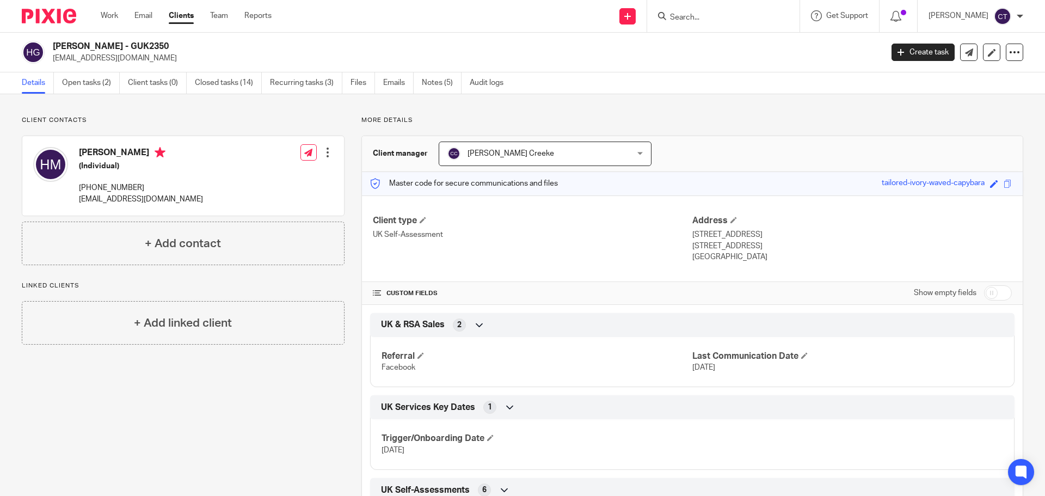
copy h4 "Henry"
drag, startPoint x: 722, startPoint y: 235, endPoint x: 688, endPoint y: 235, distance: 33.7
click at [692, 235] on p "19 Percy Road, Guildford, Surrey" at bounding box center [851, 234] width 319 height 11
copy p "19 Percy Road,"
click at [755, 231] on p "19 Percy Road, Guildford, Surrey" at bounding box center [851, 234] width 319 height 11
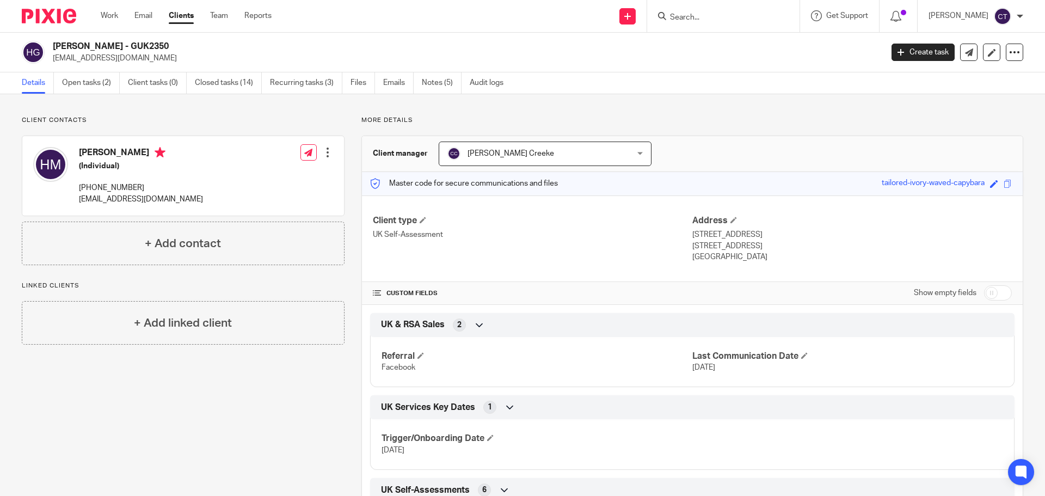
click at [755, 231] on p "19 Percy Road, Guildford, Surrey" at bounding box center [851, 234] width 319 height 11
copy p "Guildford"
click at [777, 231] on p "19 Percy Road, Guildford, Surrey" at bounding box center [851, 234] width 319 height 11
copy p "Surrey"
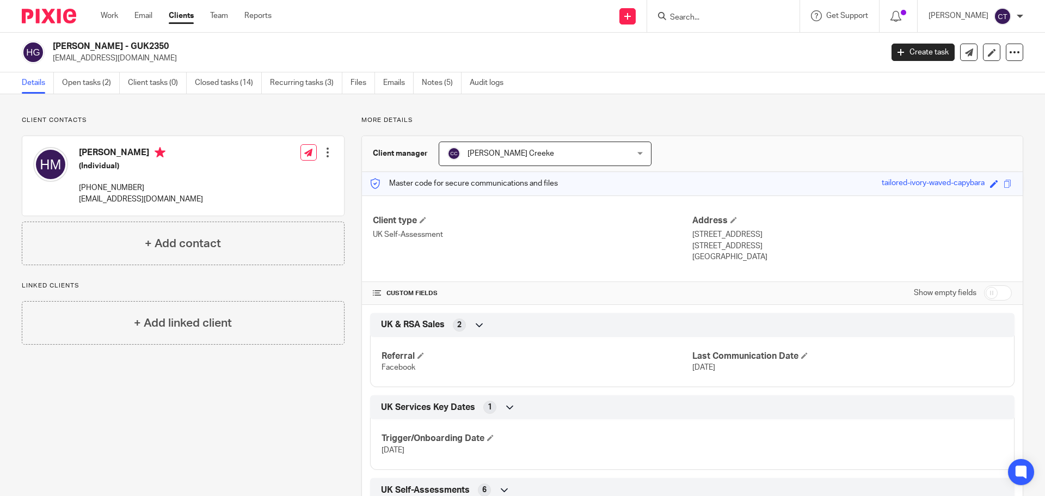
drag, startPoint x: 804, startPoint y: 244, endPoint x: 773, endPoint y: 247, distance: 31.7
click at [773, 247] on p "Surrey, United Kingdom, GU2 9PA" at bounding box center [851, 246] width 319 height 11
copy p "GU2 9PA"
drag, startPoint x: 153, startPoint y: 186, endPoint x: 72, endPoint y: 186, distance: 81.1
click at [72, 186] on div "Henry Mashuda (Individual) +44 790 337 5087 henrymashudu@gmail.com" at bounding box center [118, 175] width 170 height 69
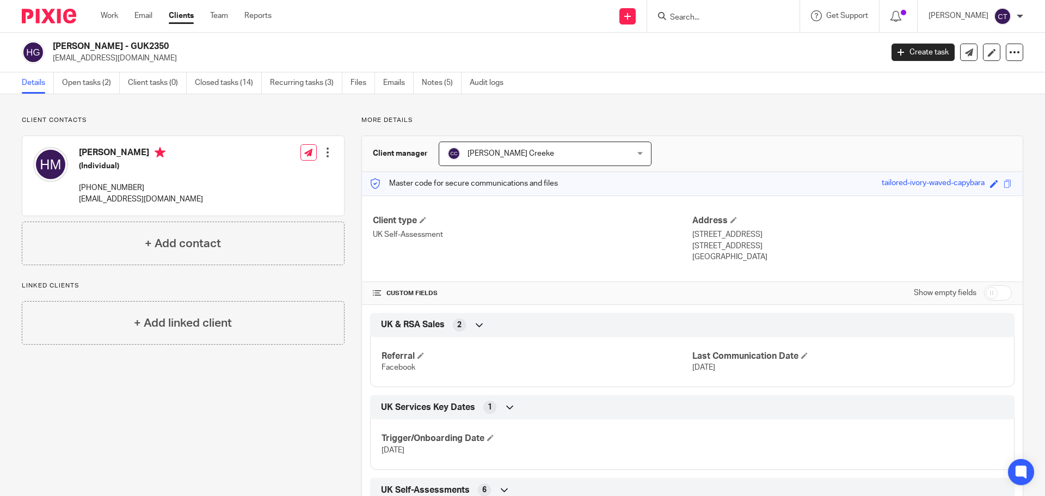
click at [158, 186] on p "+44 790 337 5087" at bounding box center [141, 187] width 124 height 11
drag, startPoint x: 160, startPoint y: 188, endPoint x: 79, endPoint y: 188, distance: 80.5
click at [79, 188] on p "+44 790 337 5087" at bounding box center [141, 187] width 124 height 11
copy p "+44 790 337 5087"
drag, startPoint x: 154, startPoint y: 202, endPoint x: 79, endPoint y: 199, distance: 74.6
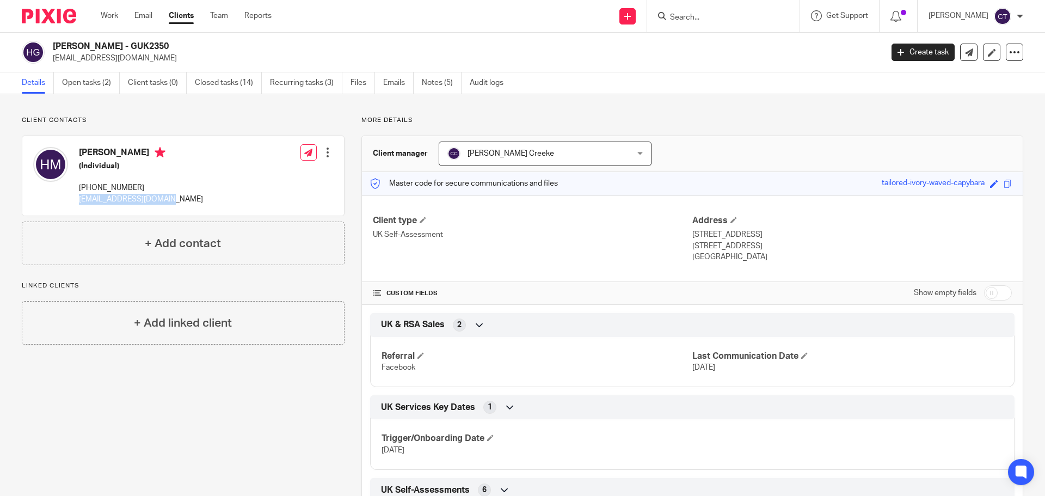
click at [79, 199] on div "Henry Mashuda (Individual) +44 790 337 5087 henrymashudu@gmail.com Edit contact…" at bounding box center [183, 175] width 322 height 79
copy p "henrymashudu@gmail.com"
drag, startPoint x: 121, startPoint y: 48, endPoint x: 52, endPoint y: 49, distance: 68.6
click at [52, 50] on div "Henry Magosha - GUK2350 henrymashudu@gmail.com" at bounding box center [448, 52] width 853 height 23
copy h2 "[PERSON_NAME] - GUK2350"
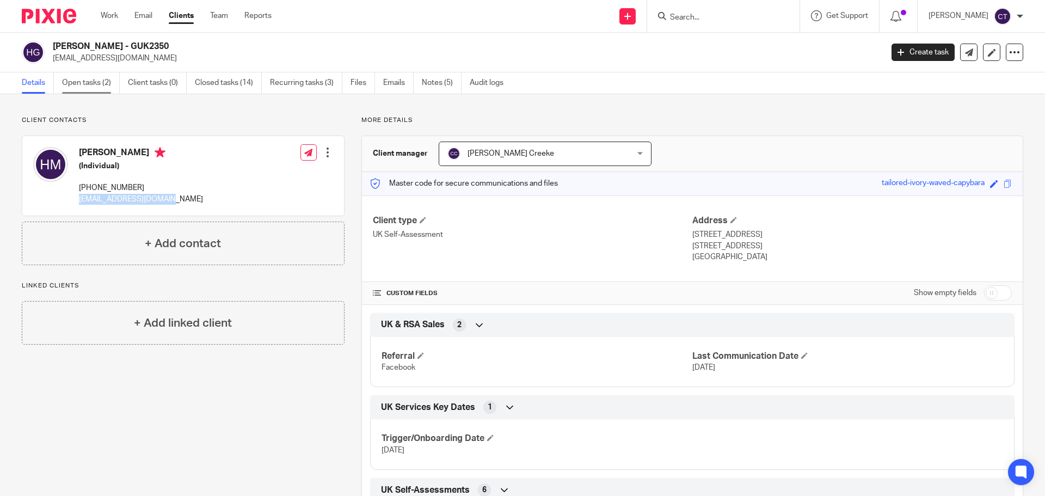
drag, startPoint x: 88, startPoint y: 77, endPoint x: 103, endPoint y: 74, distance: 15.5
click at [88, 77] on link "Open tasks (2)" at bounding box center [91, 82] width 58 height 21
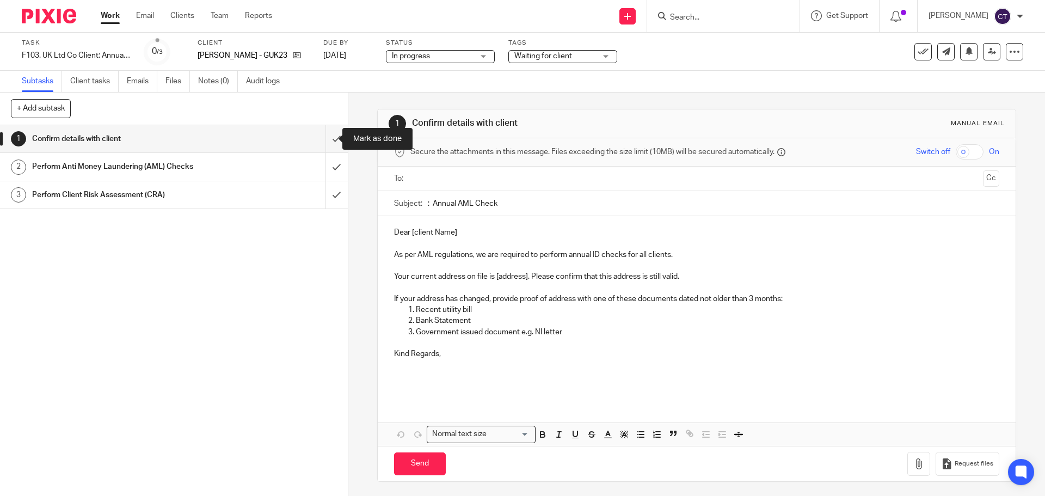
click at [330, 139] on input "submit" at bounding box center [174, 138] width 348 height 27
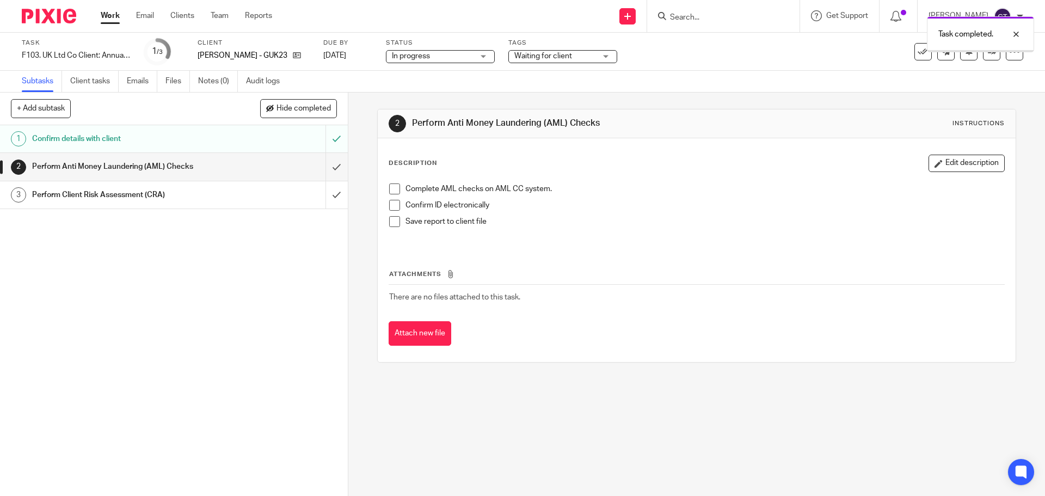
click at [395, 191] on span at bounding box center [394, 188] width 11 height 11
click at [393, 205] on span at bounding box center [394, 205] width 11 height 11
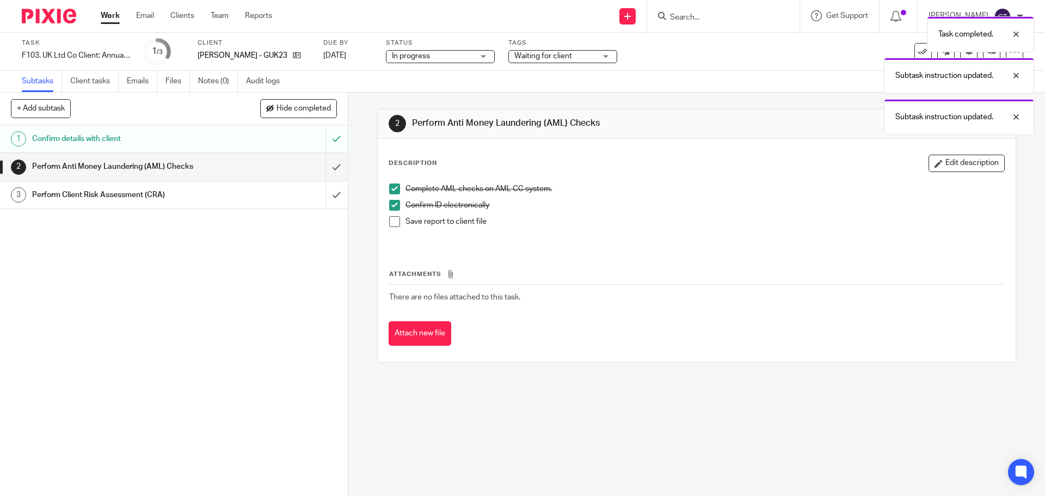
drag, startPoint x: 391, startPoint y: 219, endPoint x: 401, endPoint y: 235, distance: 19.3
click at [391, 219] on span at bounding box center [394, 221] width 11 height 11
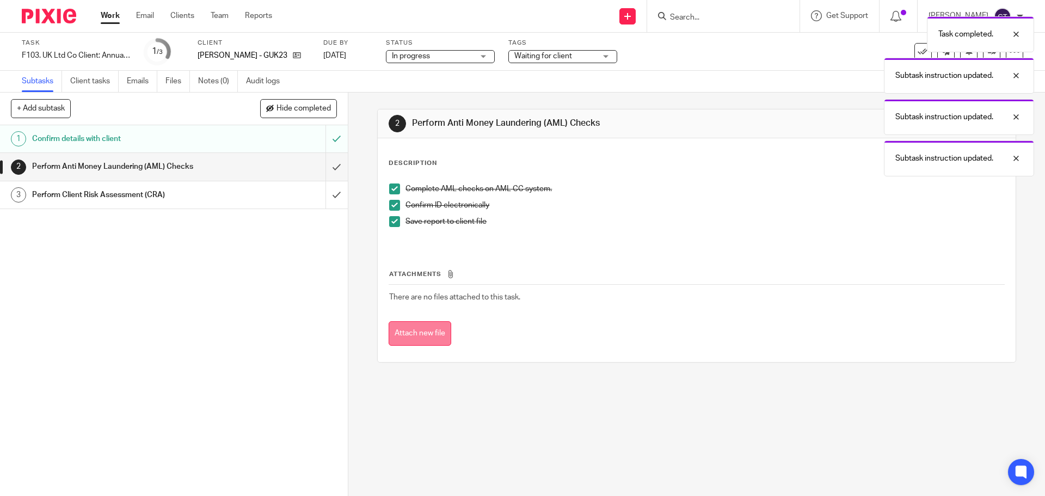
click at [426, 338] on button "Attach new file" at bounding box center [420, 333] width 63 height 24
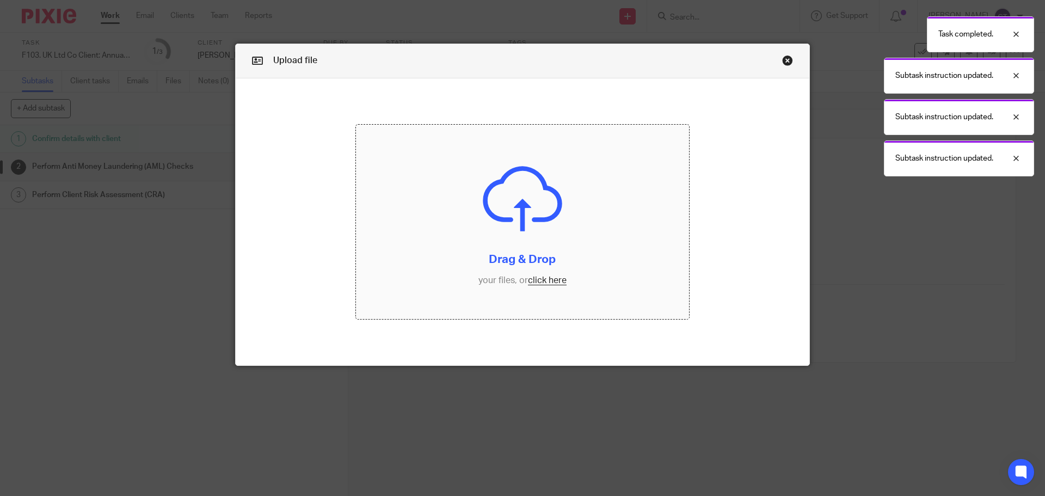
click at [476, 210] on input "file" at bounding box center [523, 222] width 334 height 195
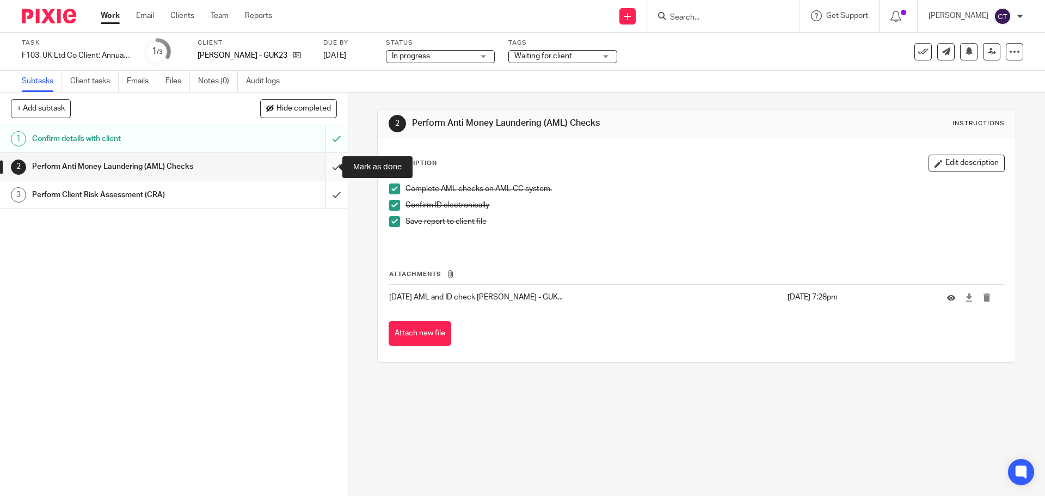
click at [325, 170] on input "submit" at bounding box center [174, 166] width 348 height 27
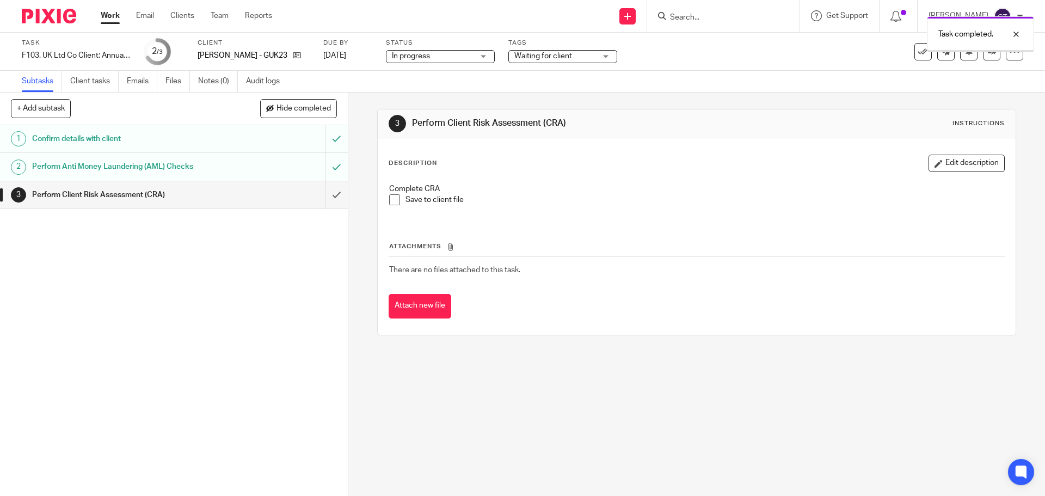
click at [390, 205] on span at bounding box center [394, 199] width 11 height 11
click at [437, 312] on button "Attach new file" at bounding box center [420, 306] width 63 height 24
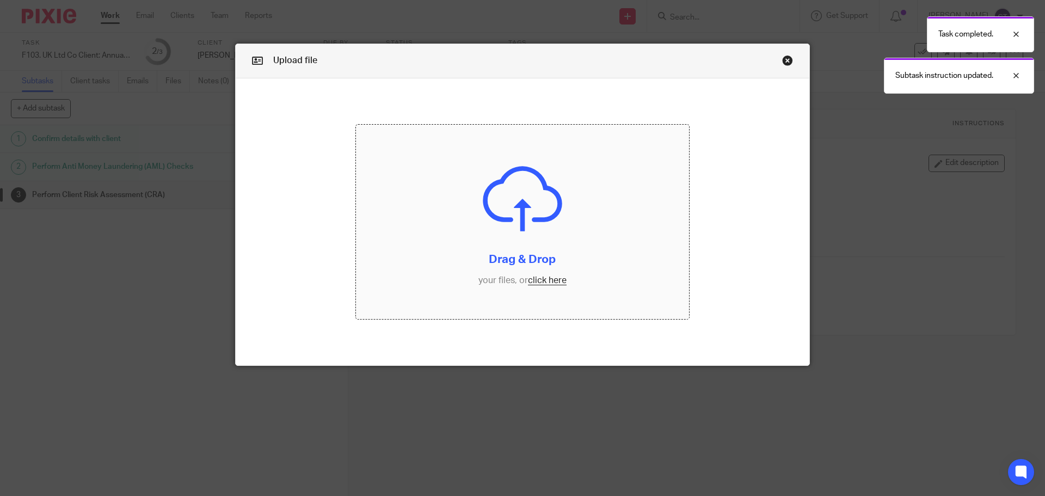
click at [503, 196] on input "file" at bounding box center [523, 222] width 334 height 195
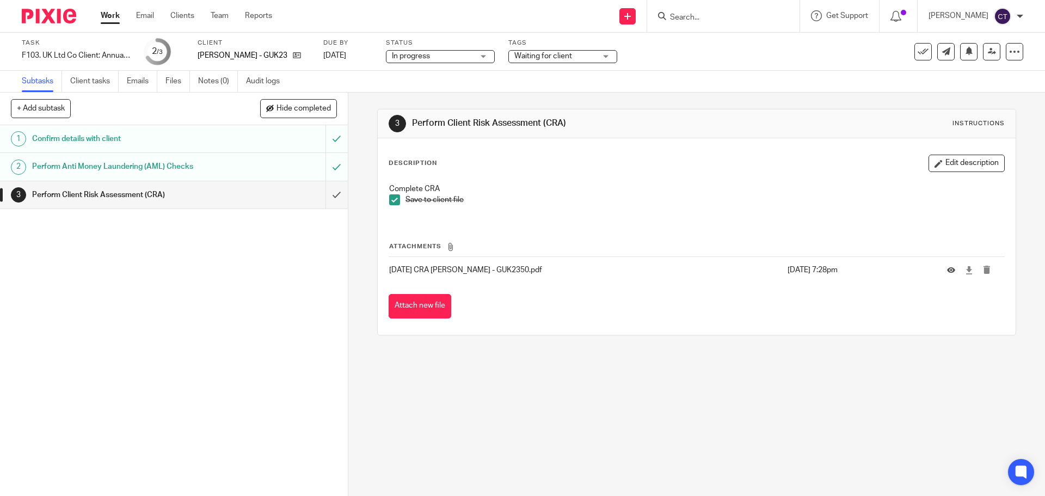
click at [302, 192] on div "Perform Client Risk Assessment (CRA)" at bounding box center [173, 195] width 282 height 16
click at [323, 190] on input "submit" at bounding box center [174, 194] width 348 height 27
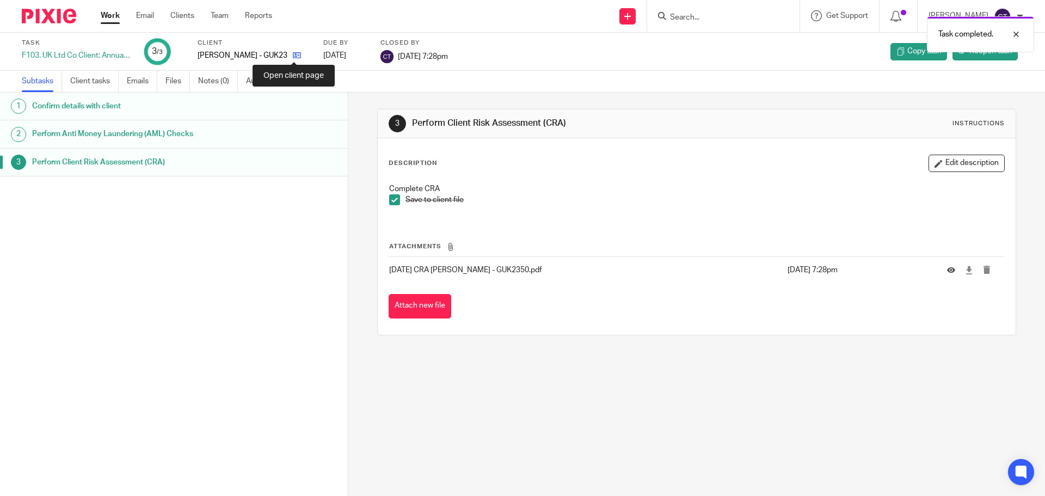
click at [297, 53] on icon at bounding box center [297, 55] width 8 height 8
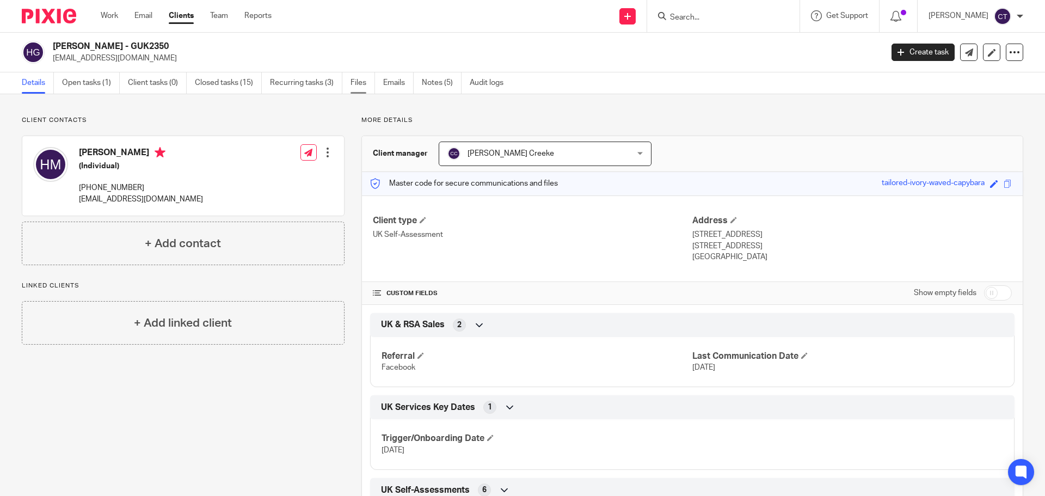
click at [365, 80] on link "Files" at bounding box center [362, 82] width 24 height 21
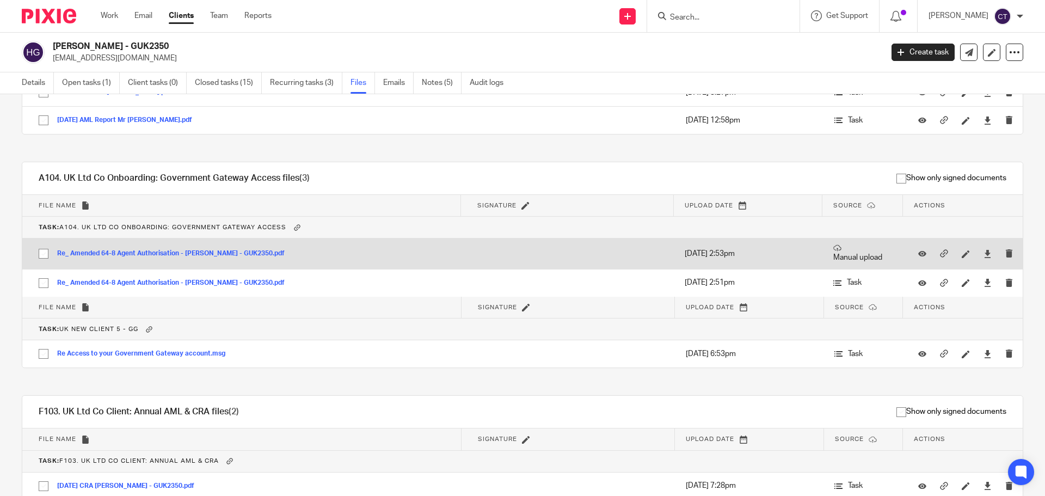
scroll to position [932, 0]
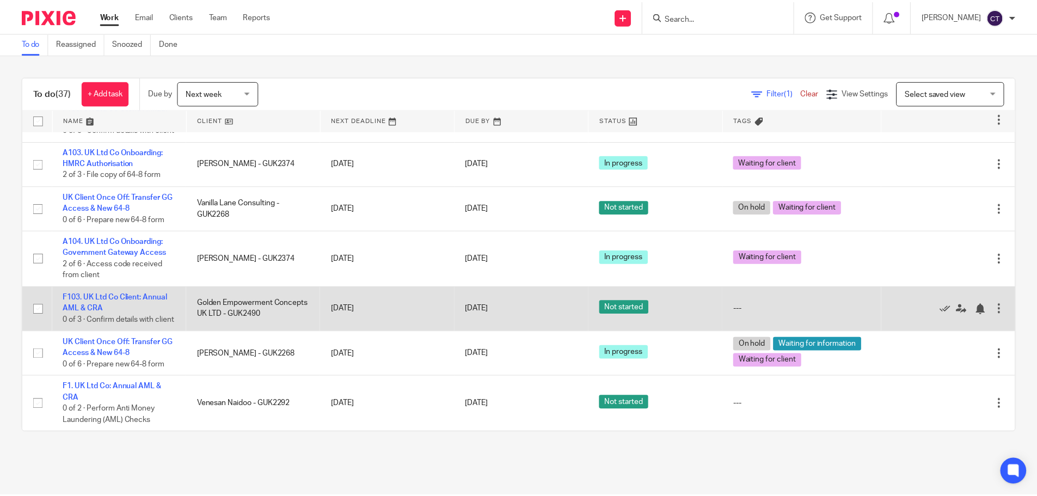
scroll to position [1639, 0]
drag, startPoint x: 144, startPoint y: 288, endPoint x: 197, endPoint y: 295, distance: 53.3
click at [196, 294] on td "Golden Empowerment Concepts UK LTD - GUK2490" at bounding box center [254, 308] width 135 height 45
click at [473, 303] on link "[DATE]" at bounding box center [493, 308] width 49 height 11
